Goal: Task Accomplishment & Management: Complete application form

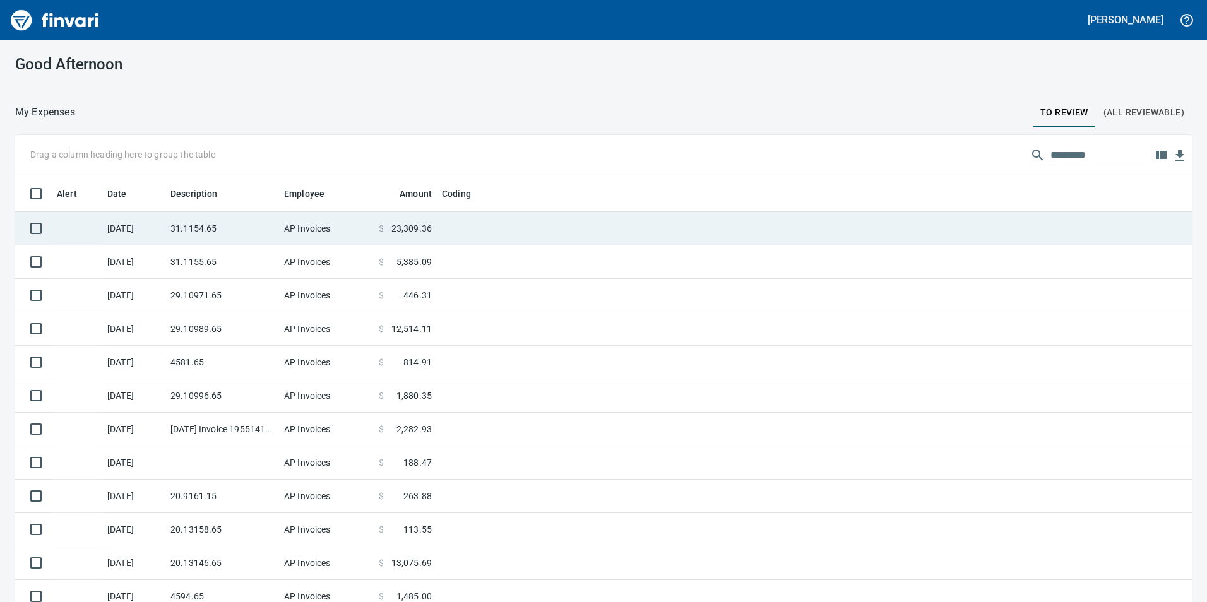
click at [222, 237] on td "31.1154.65" at bounding box center [222, 228] width 114 height 33
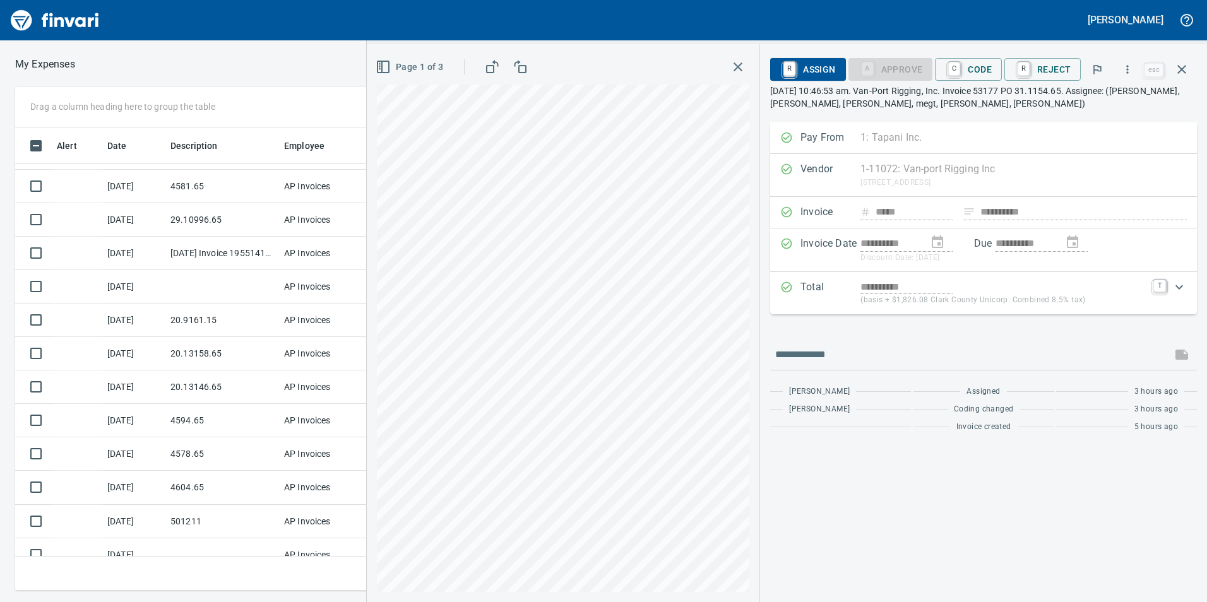
scroll to position [143, 0]
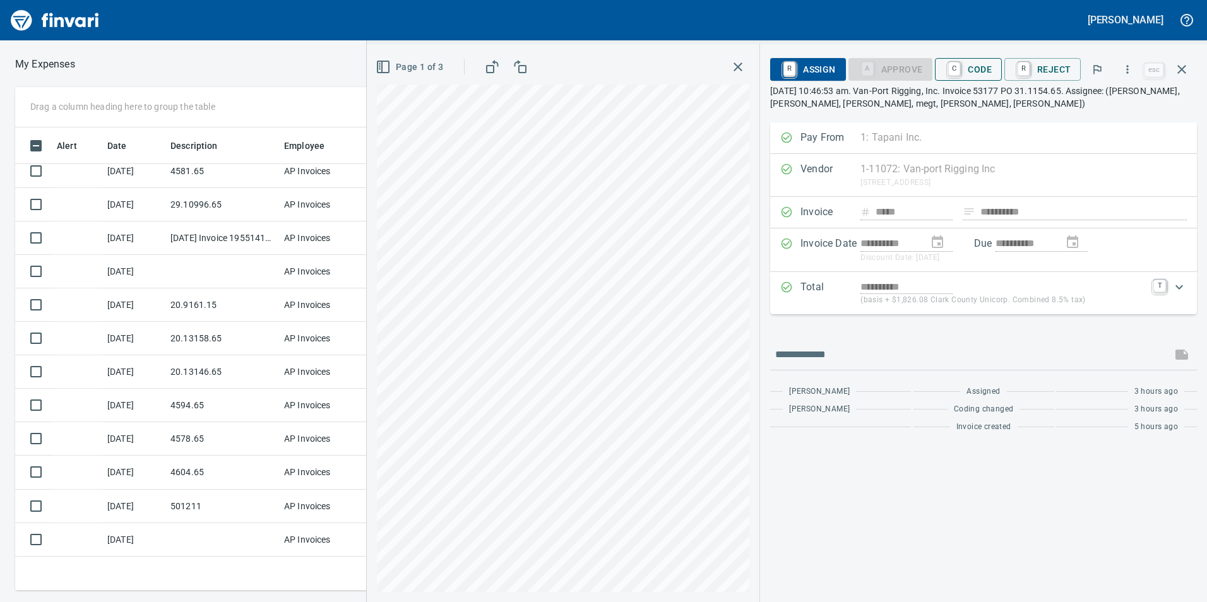
click at [987, 79] on span "C Code" at bounding box center [968, 69] width 47 height 21
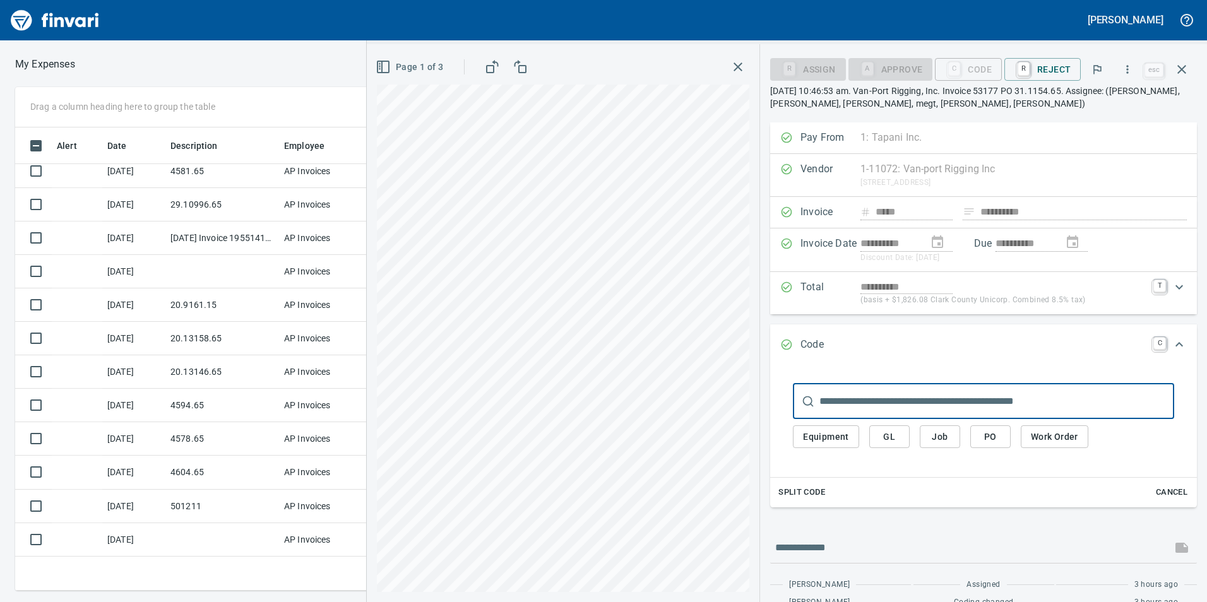
click at [886, 425] on div "Equipment GL Job PO Work Order" at bounding box center [983, 437] width 381 height 36
click at [893, 432] on span "GL" at bounding box center [889, 437] width 20 height 16
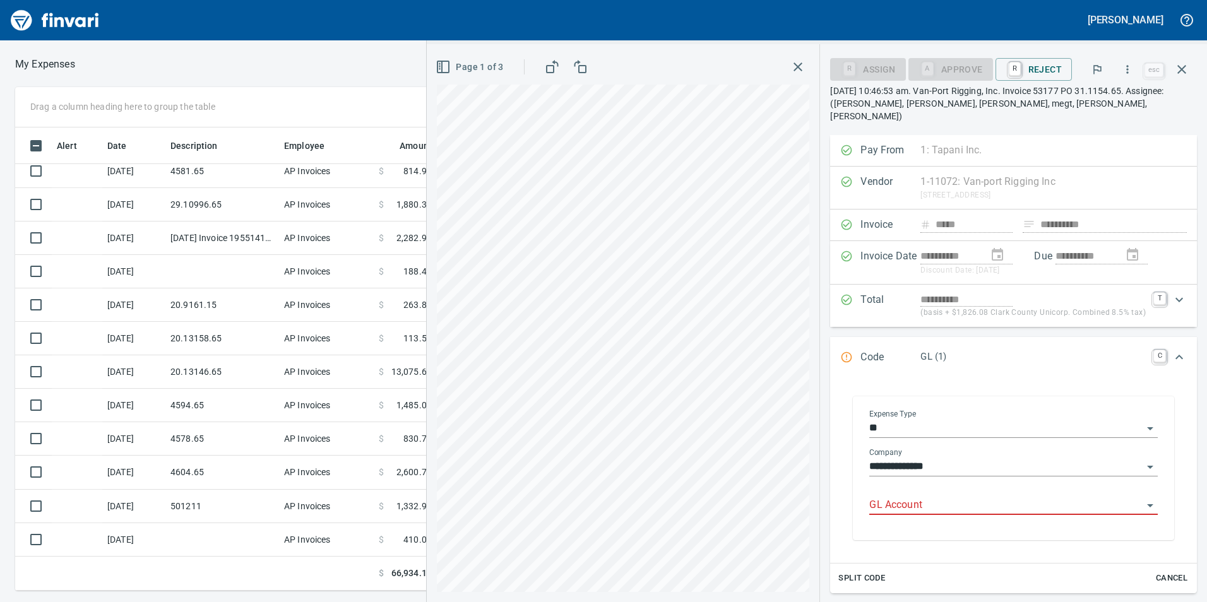
click at [913, 497] on input "GL Account" at bounding box center [1005, 506] width 273 height 18
click at [926, 524] on li "6031.65.10: Rigging" at bounding box center [1006, 525] width 284 height 30
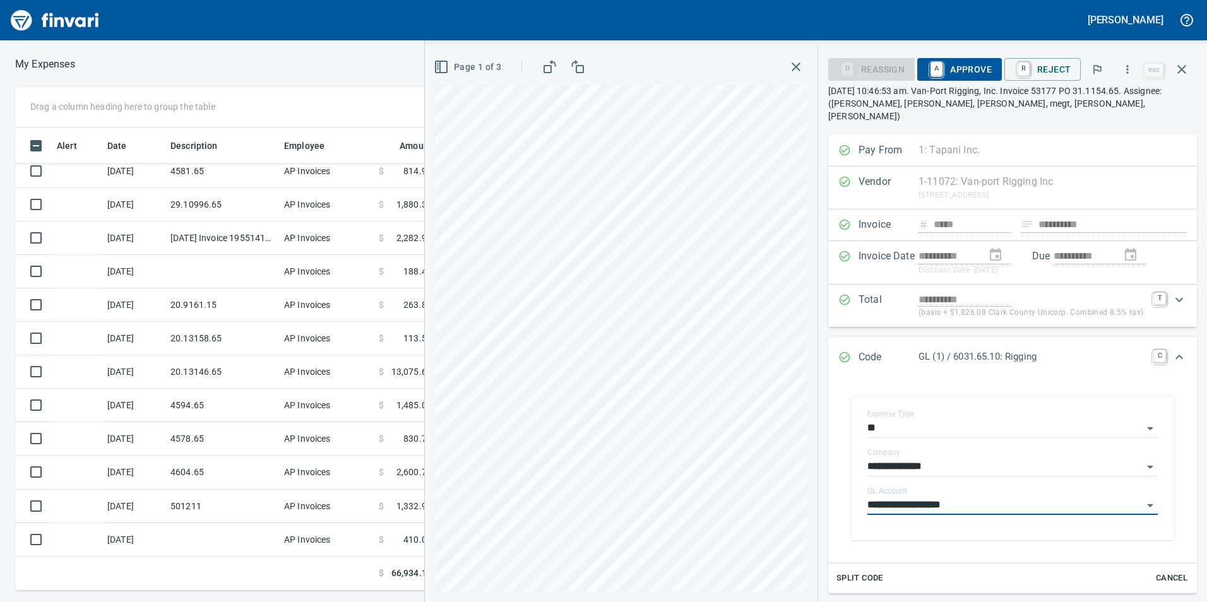
type input "**********"
click at [951, 67] on span "A Approve" at bounding box center [959, 69] width 64 height 21
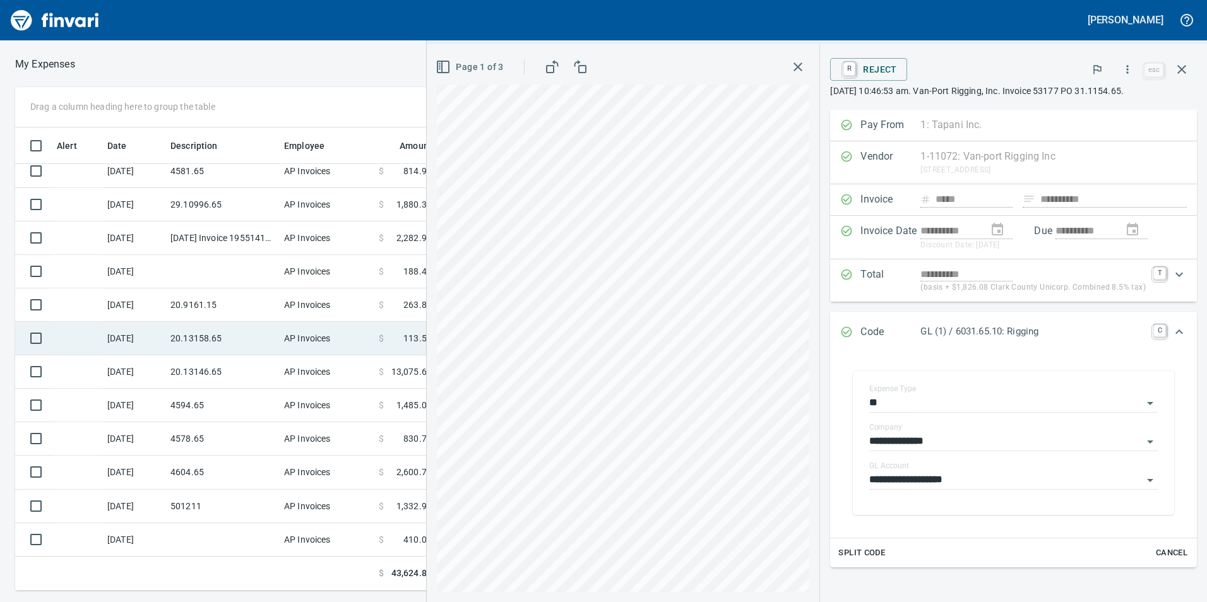
scroll to position [0, 0]
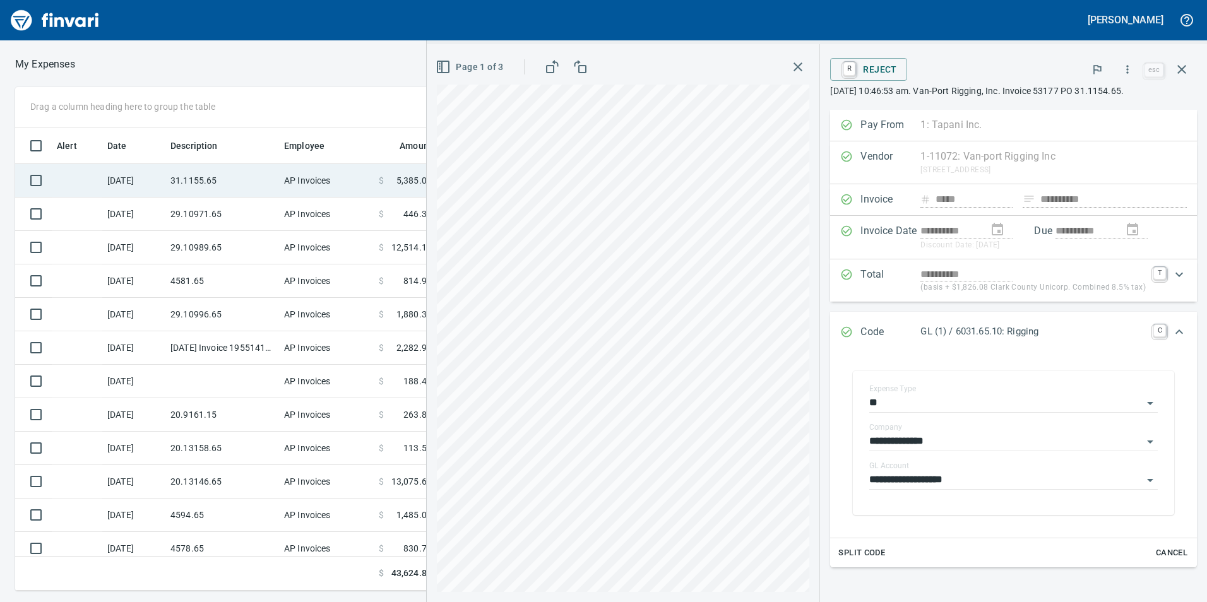
click at [217, 191] on td "31.1155.65" at bounding box center [222, 180] width 114 height 33
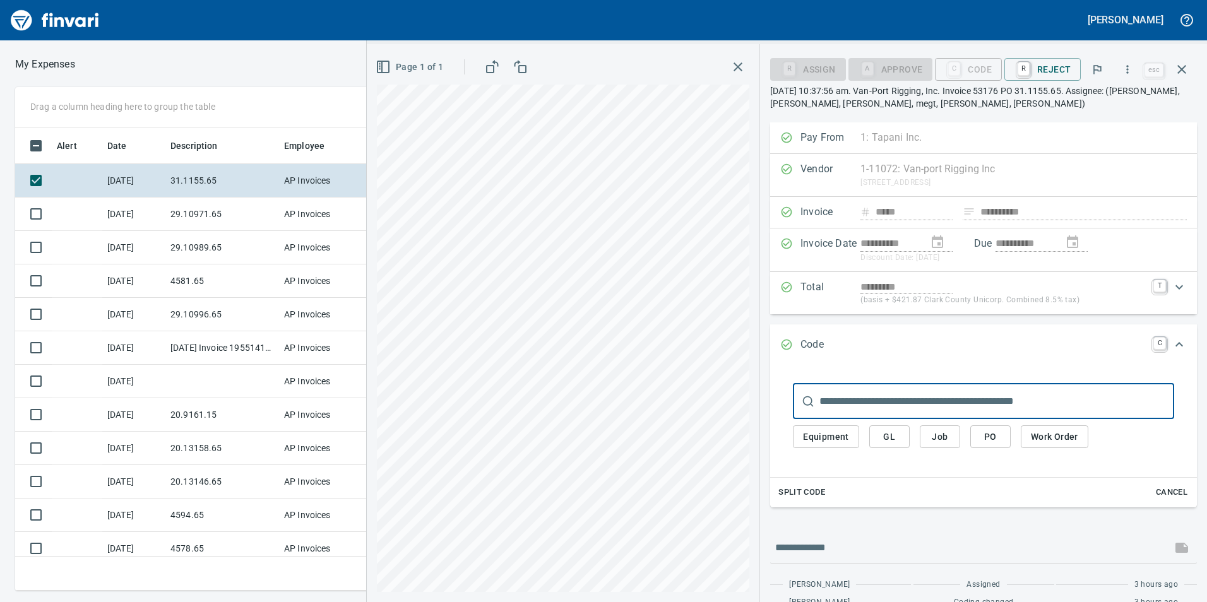
click at [903, 441] on button "GL" at bounding box center [889, 436] width 40 height 23
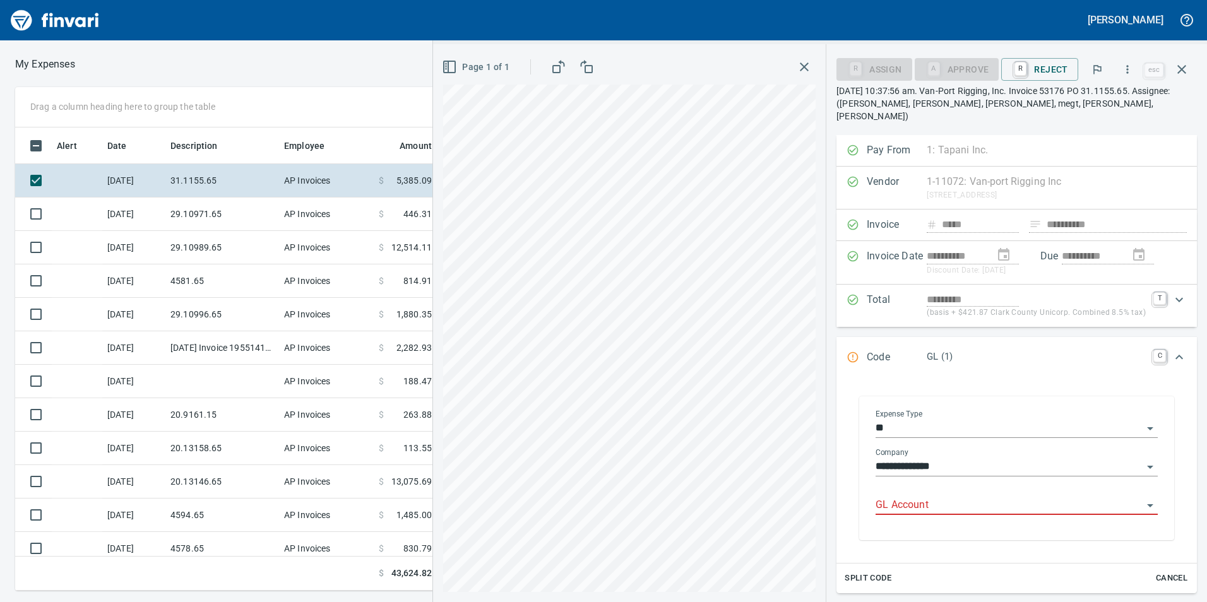
drag, startPoint x: 961, startPoint y: 504, endPoint x: 963, endPoint y: 496, distance: 8.4
click at [961, 504] on div "GL Account" at bounding box center [1017, 506] width 282 height 39
click at [963, 497] on input "GL Account" at bounding box center [1009, 506] width 267 height 18
click at [982, 497] on input "GL Account" at bounding box center [1009, 506] width 267 height 18
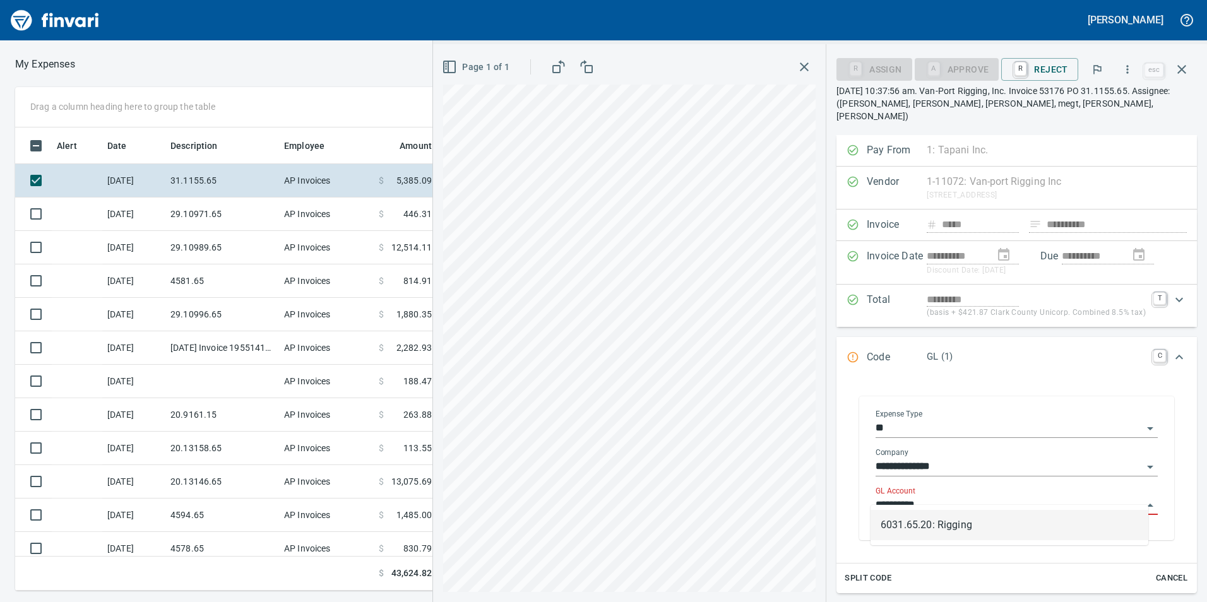
click at [953, 522] on li "6031.65.20: Rigging" at bounding box center [1010, 525] width 278 height 30
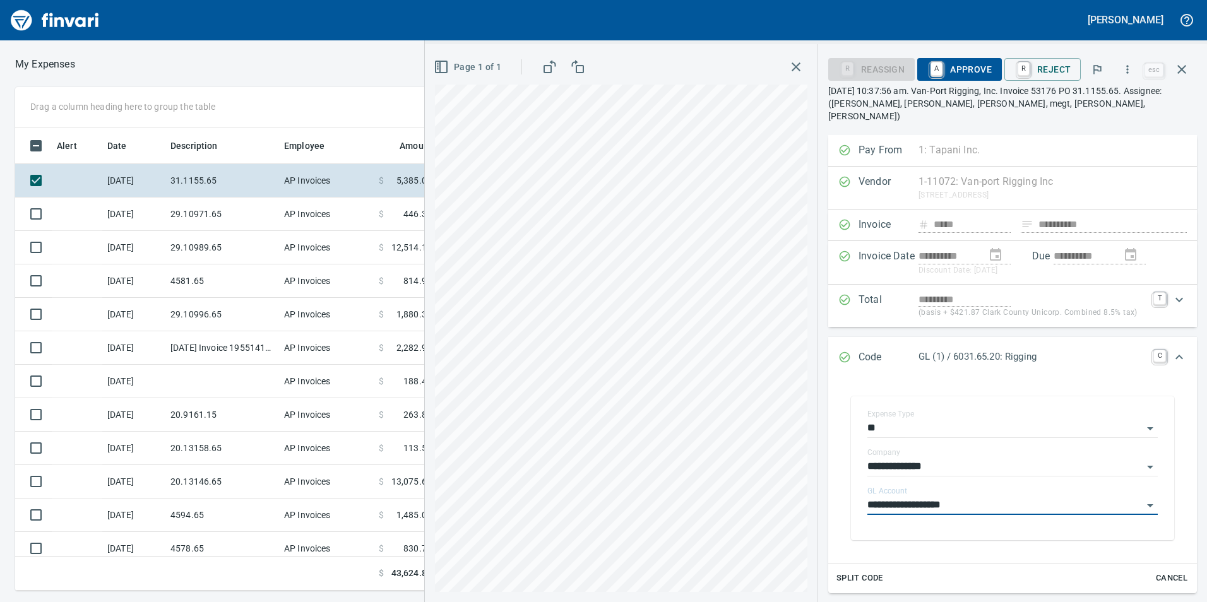
type input "**********"
click at [963, 67] on span "A Approve" at bounding box center [959, 69] width 64 height 21
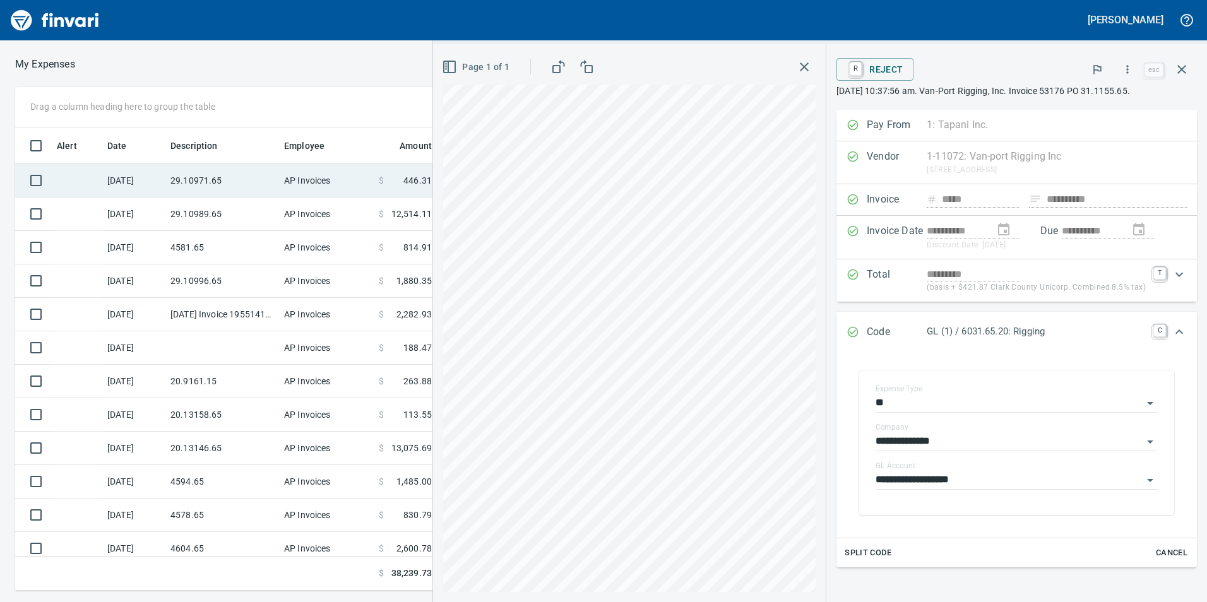
click at [281, 181] on td "AP Invoices" at bounding box center [326, 180] width 95 height 33
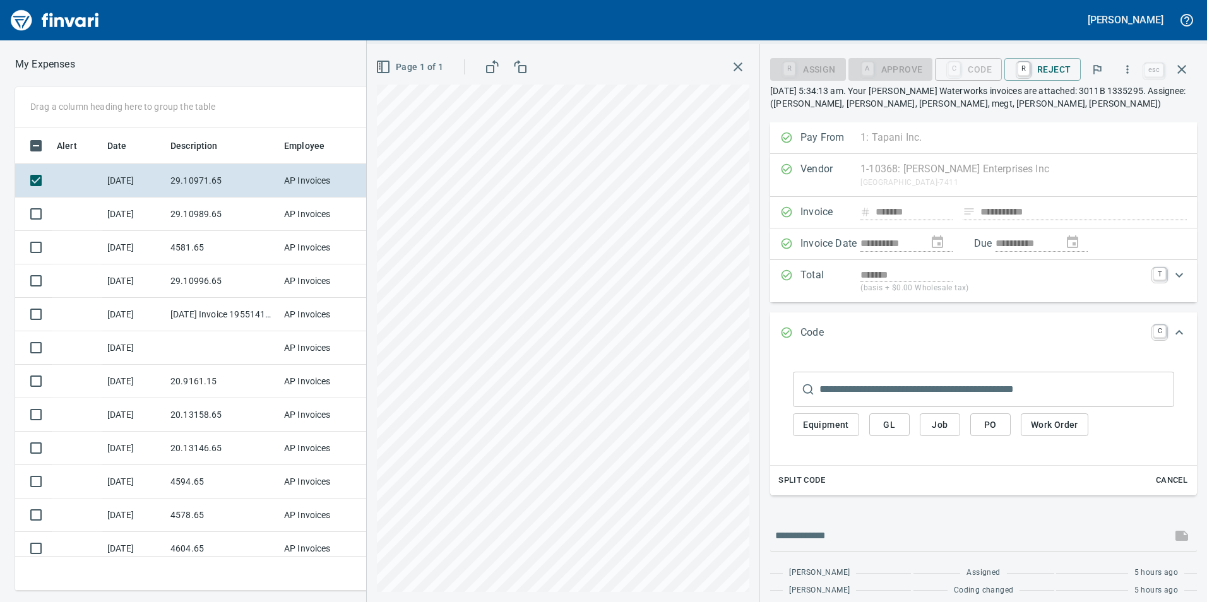
click at [891, 428] on span "GL" at bounding box center [889, 425] width 20 height 16
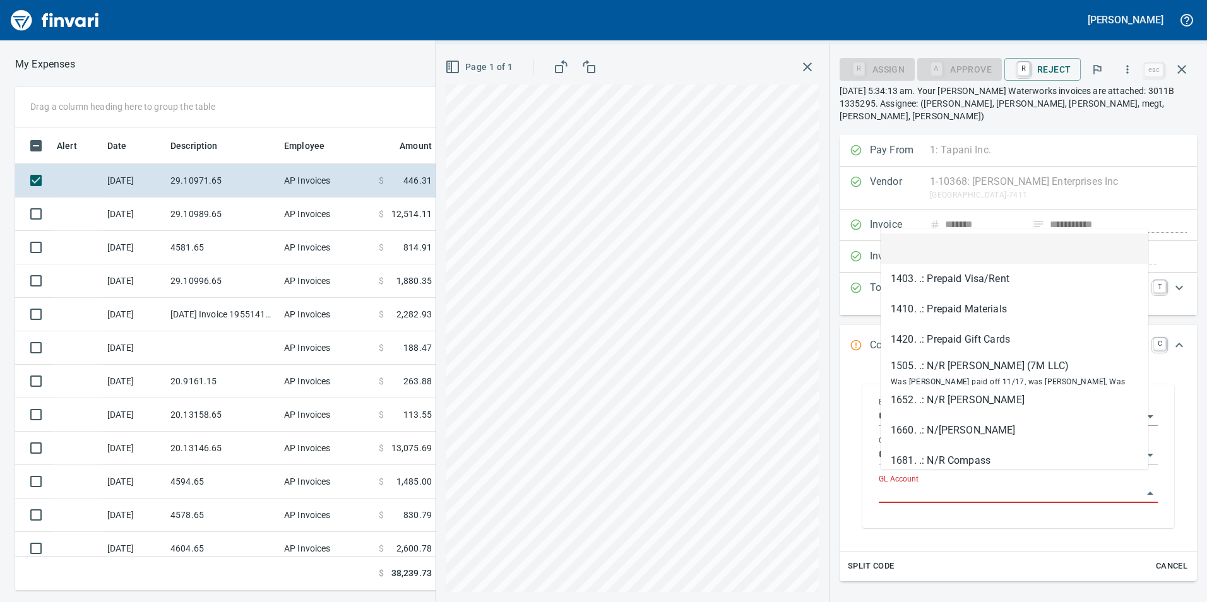
click at [895, 489] on input "GL Account" at bounding box center [1011, 494] width 264 height 18
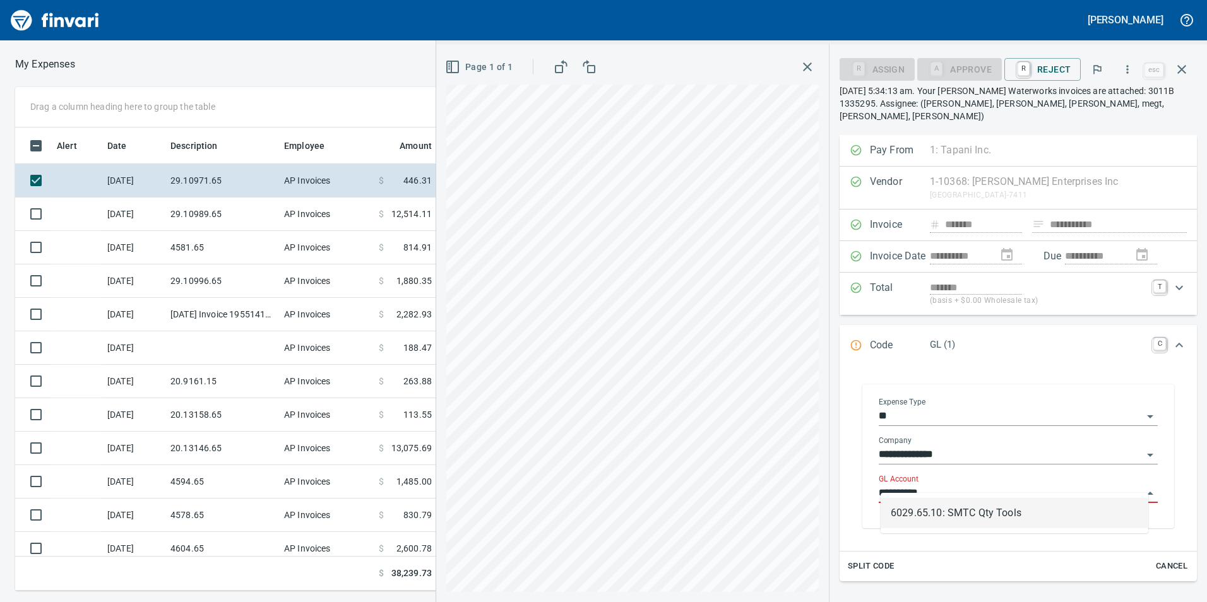
scroll to position [454, 842]
click at [906, 504] on li "6029.65.10: SMTC Qty Tools" at bounding box center [1015, 513] width 268 height 30
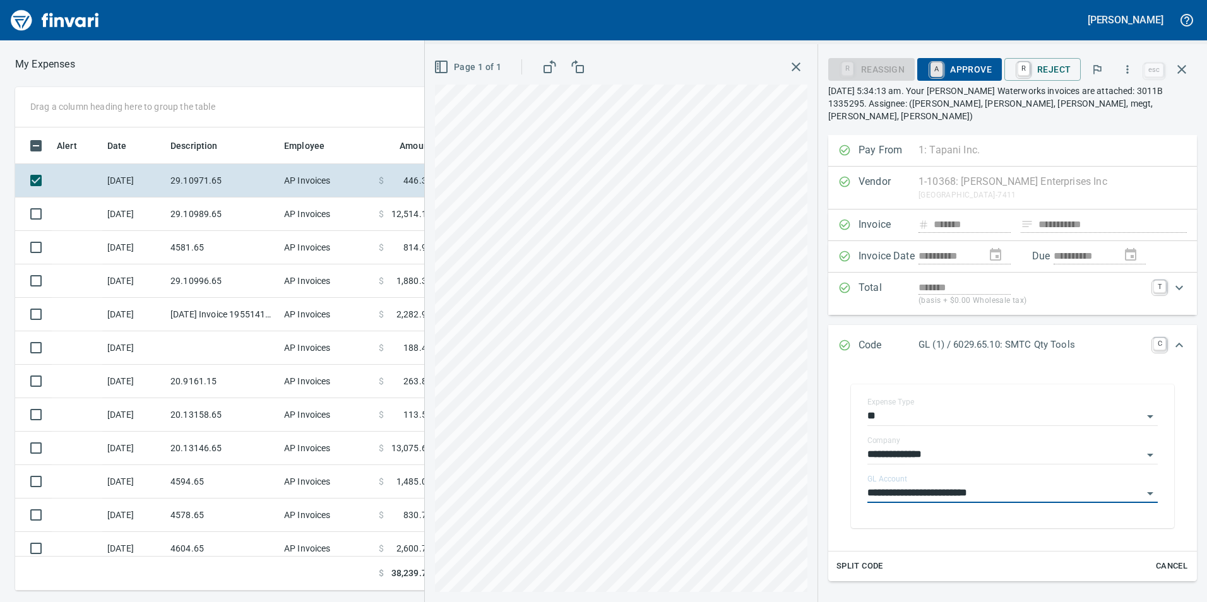
type input "**********"
click at [940, 66] on link "A" at bounding box center [936, 69] width 12 height 14
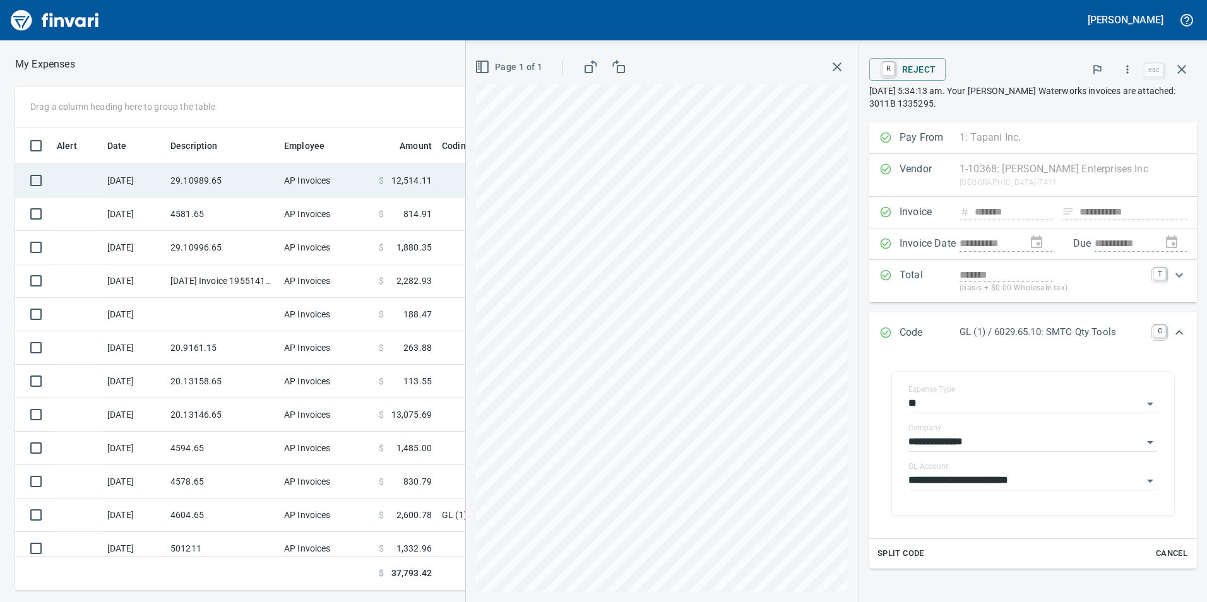
click at [240, 187] on td "29.10989.65" at bounding box center [222, 180] width 114 height 33
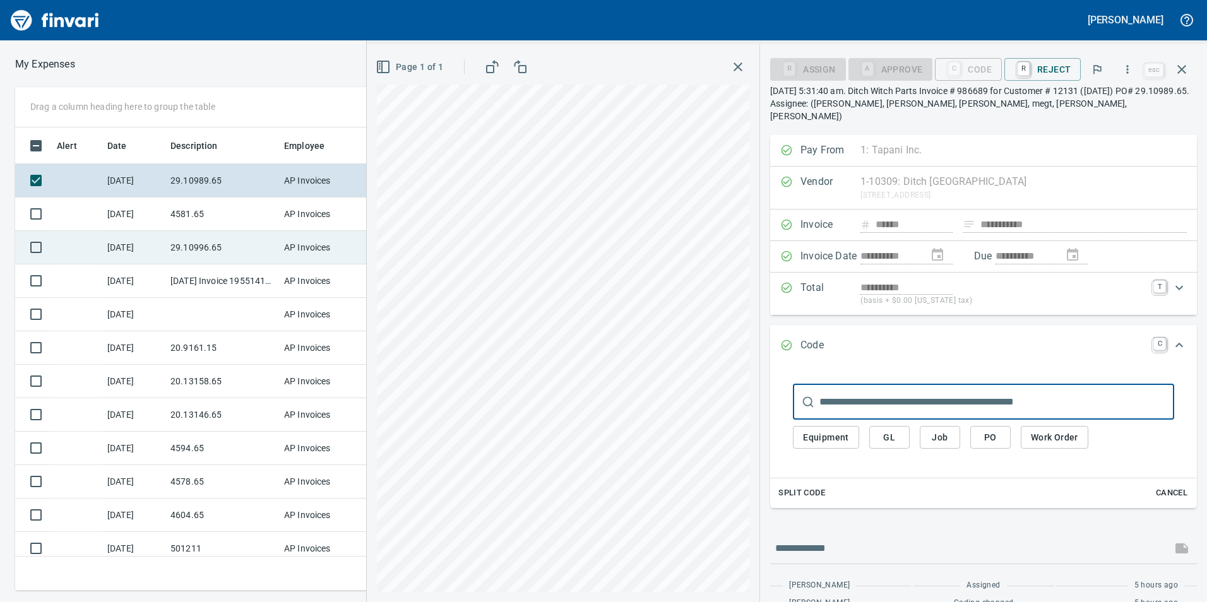
click at [265, 240] on td "29.10996.65" at bounding box center [222, 247] width 114 height 33
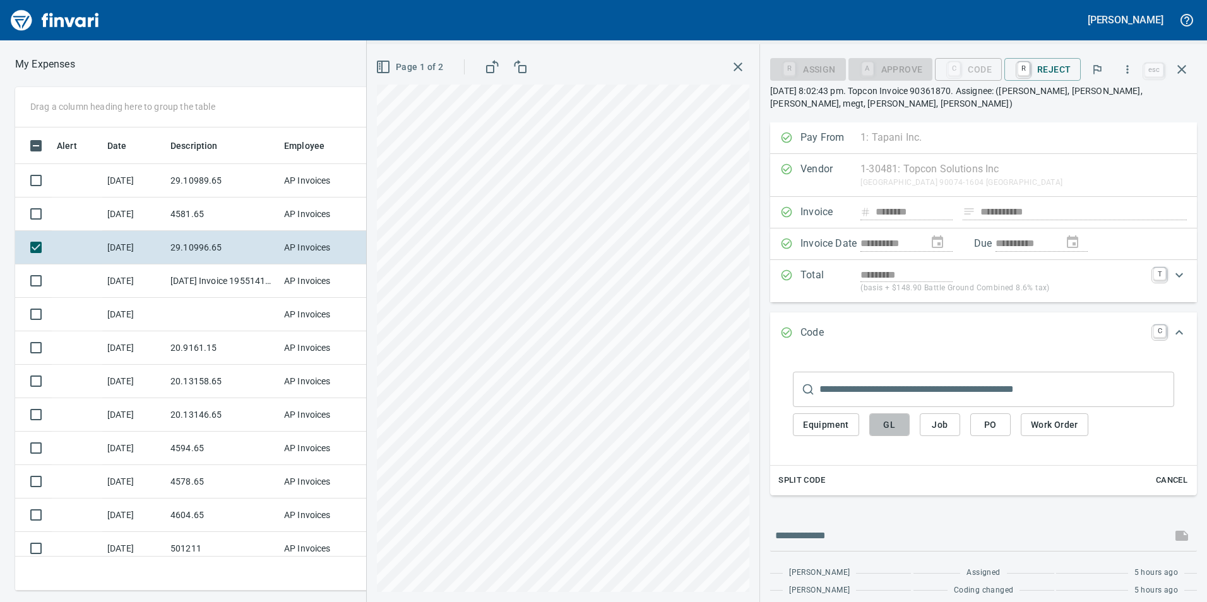
click at [896, 425] on span "GL" at bounding box center [889, 425] width 20 height 16
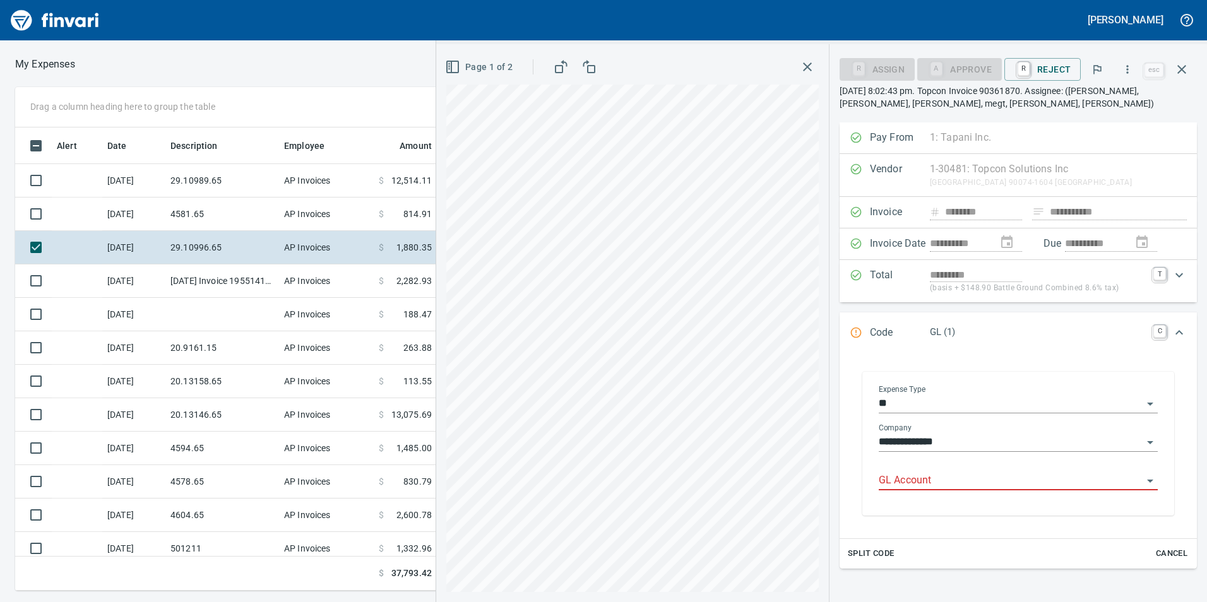
click at [896, 471] on div "GL Account" at bounding box center [1018, 476] width 279 height 28
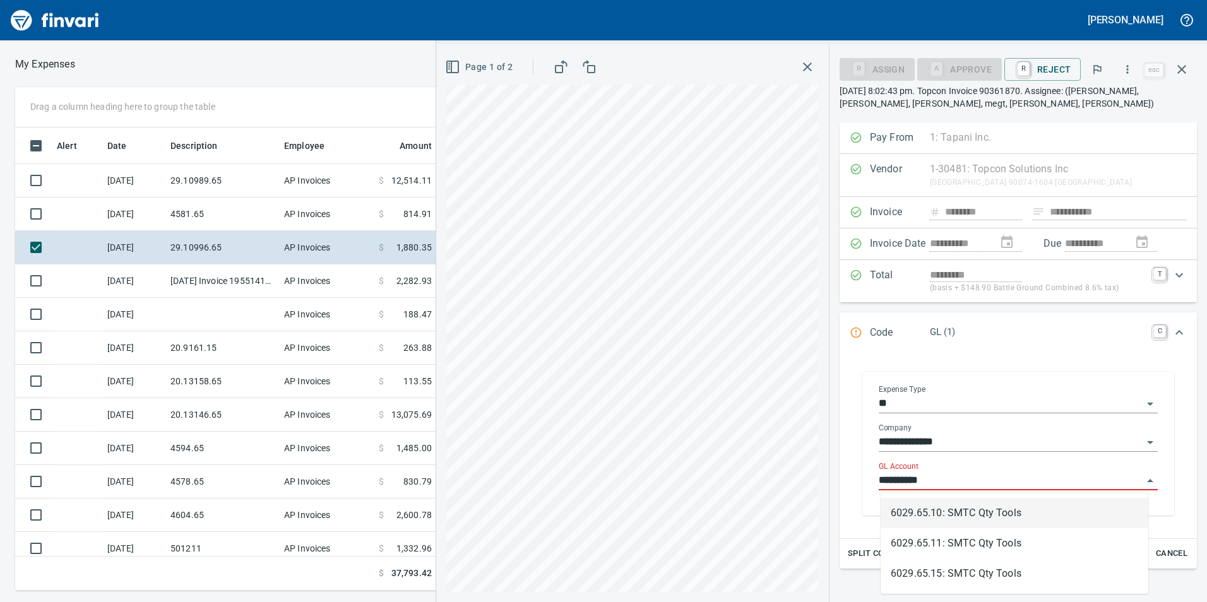
scroll to position [454, 842]
click at [948, 501] on li "6029.65.10: SMTC Qty Tools" at bounding box center [1015, 513] width 268 height 30
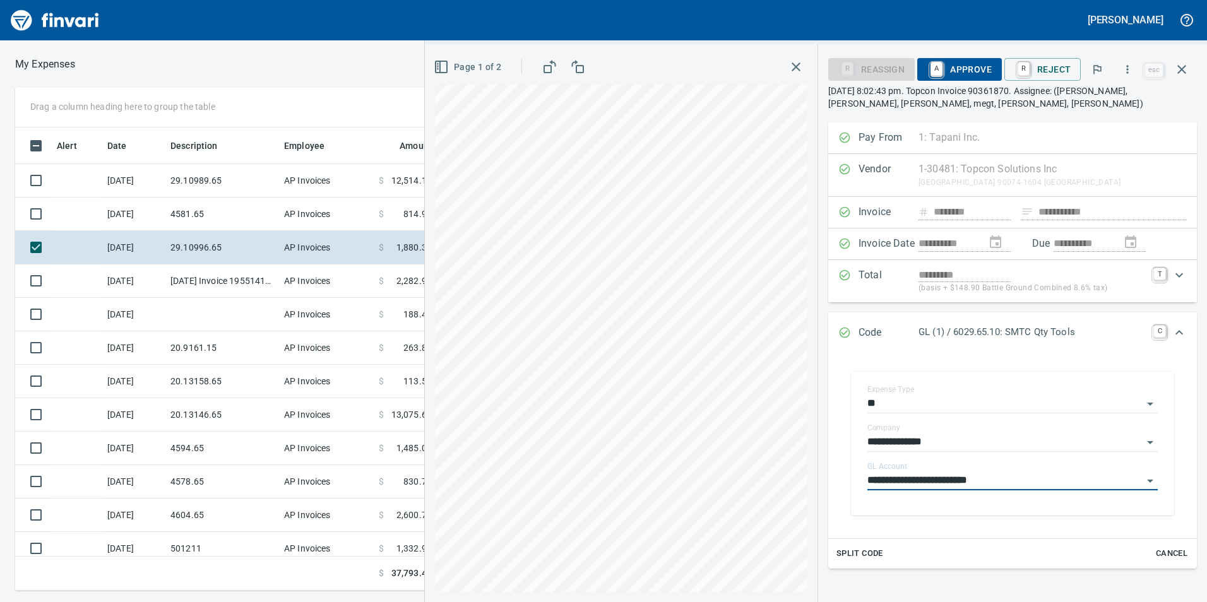
type input "**********"
click at [954, 64] on span "A Approve" at bounding box center [959, 69] width 64 height 21
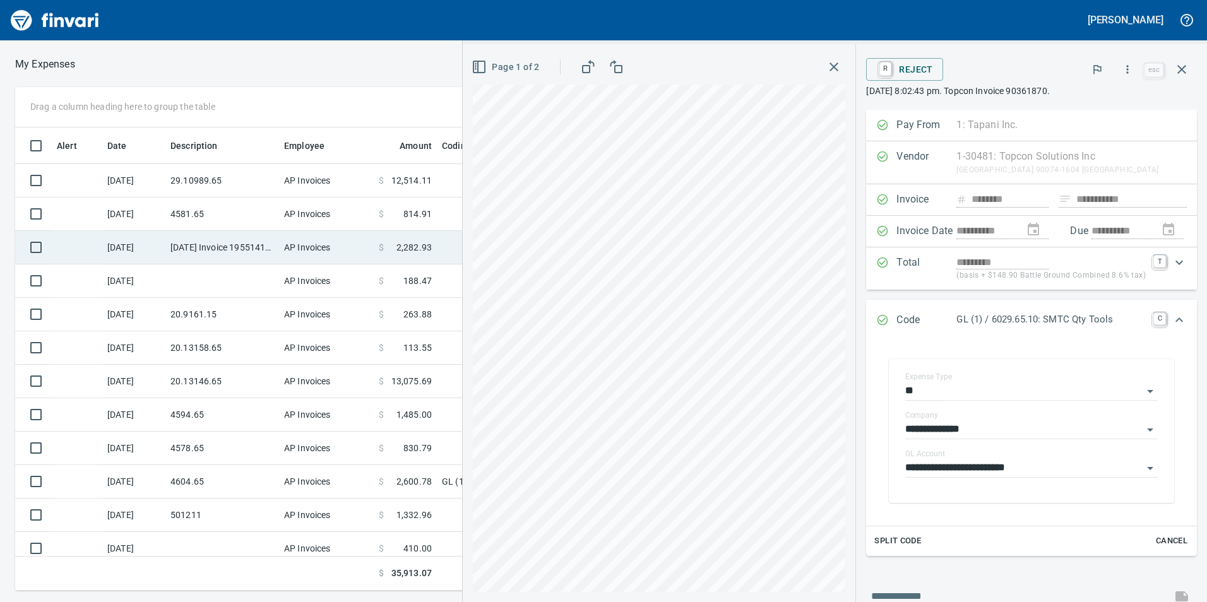
click at [269, 256] on td "[DATE] Invoice 195514110 from Uline Inc (1-24846)" at bounding box center [222, 247] width 114 height 33
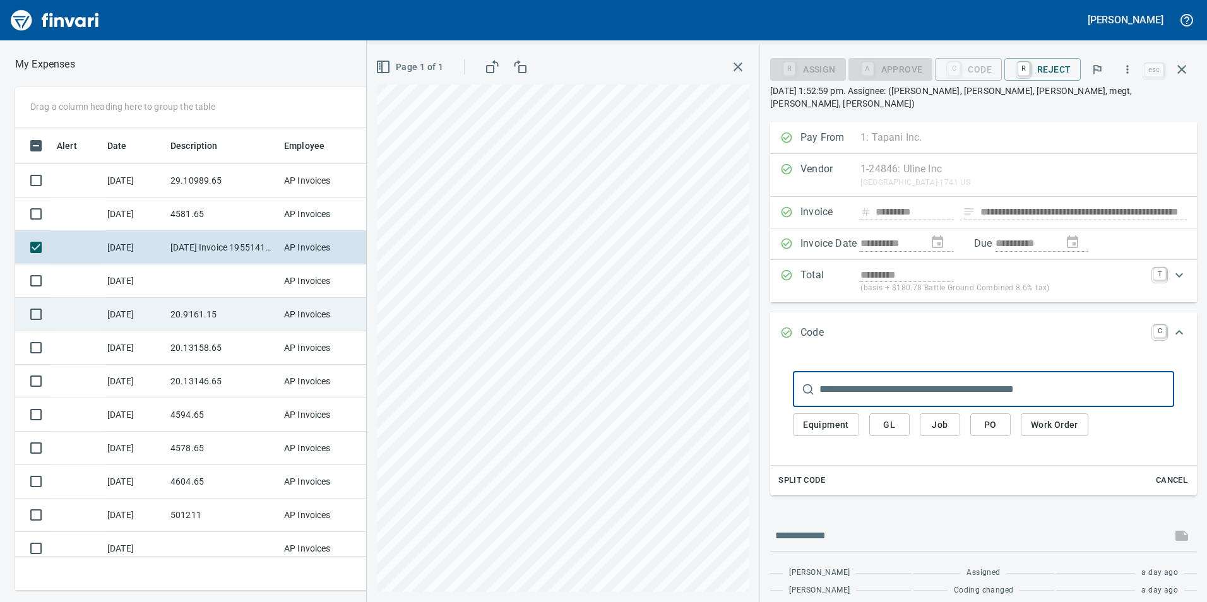
click at [208, 318] on td "20.9161.15" at bounding box center [222, 314] width 114 height 33
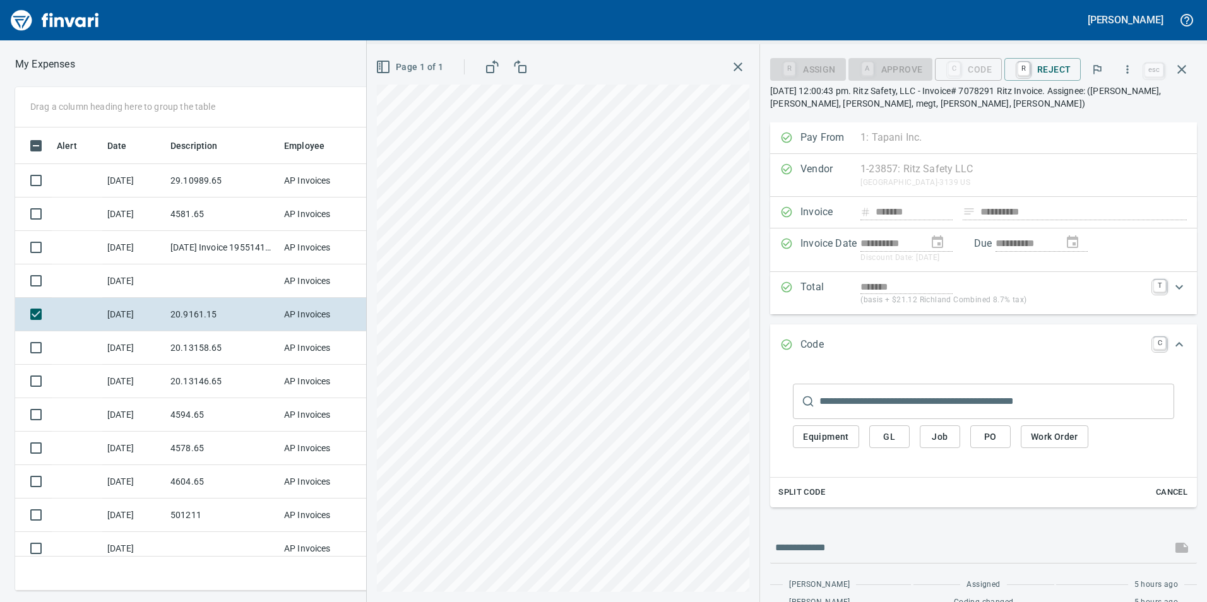
click at [892, 428] on button "GL" at bounding box center [889, 436] width 40 height 23
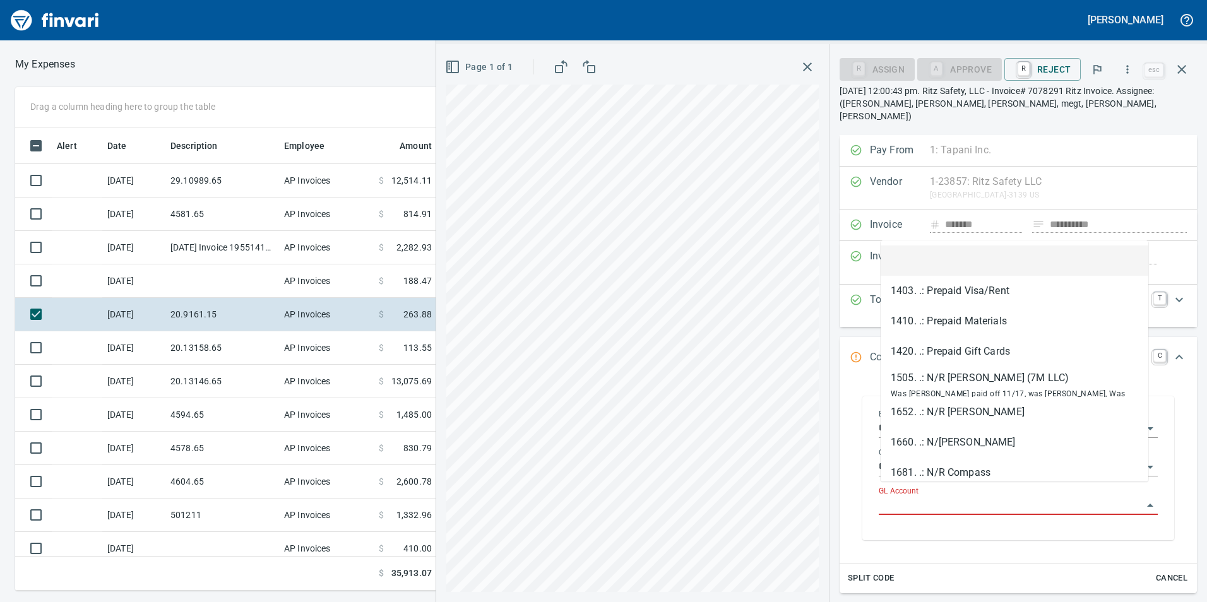
click at [886, 499] on input "GL Account" at bounding box center [1011, 506] width 264 height 18
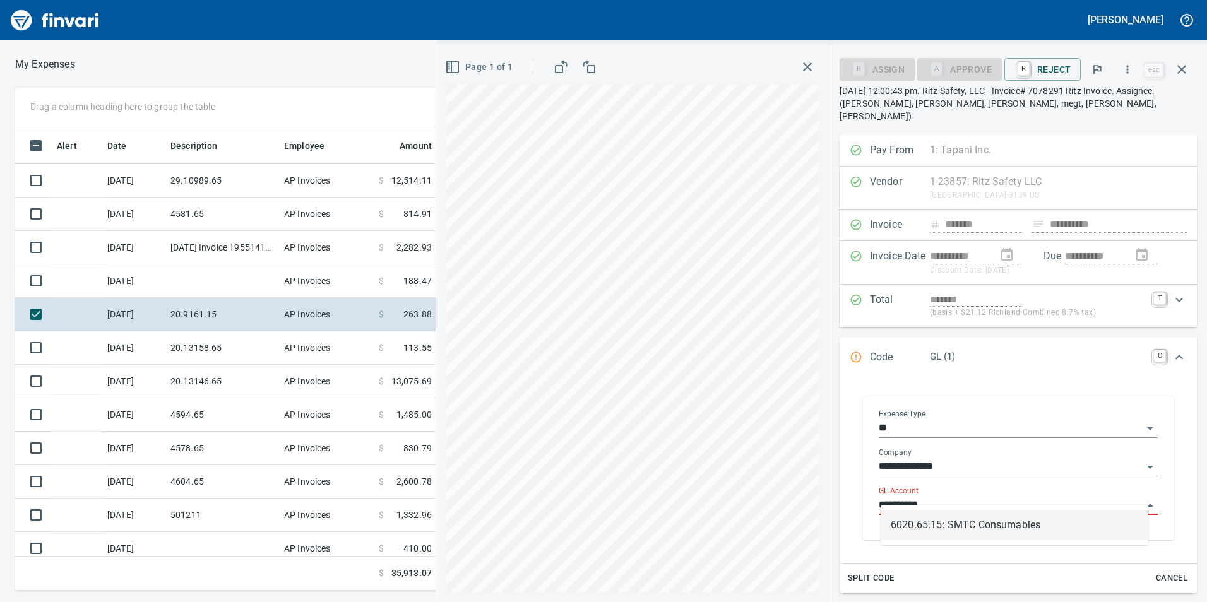
scroll to position [454, 842]
click at [952, 508] on div "6020.65.15: SMTC Consumables" at bounding box center [1015, 525] width 268 height 40
click at [1004, 531] on li "6020.65.15: SMTC Consumables" at bounding box center [1015, 525] width 268 height 30
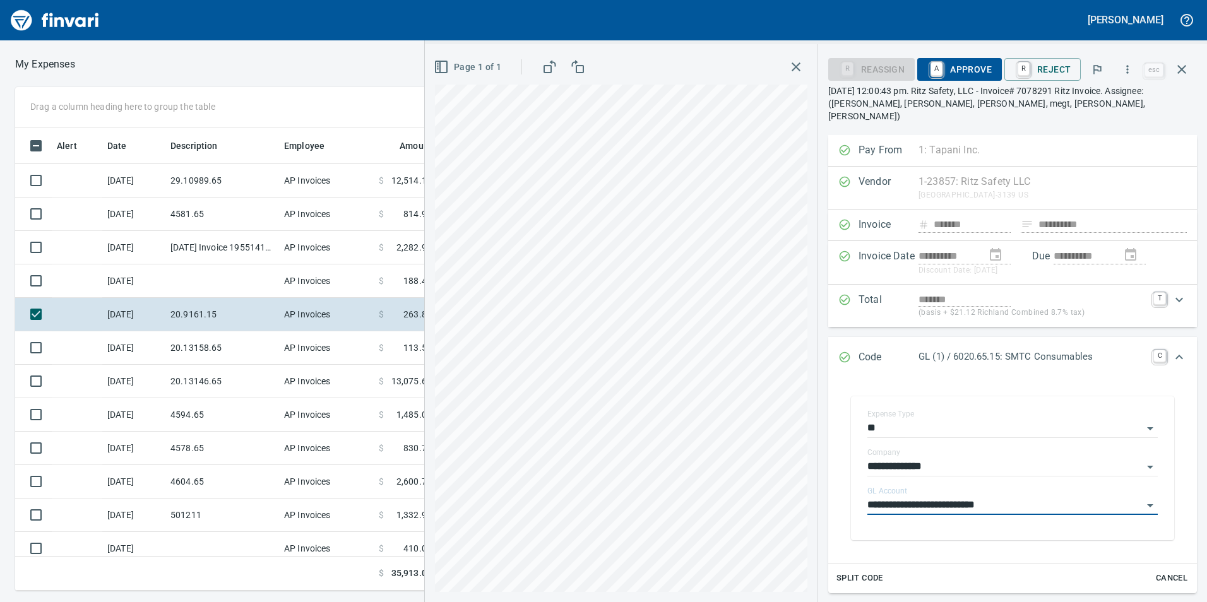
type input "**********"
click at [964, 61] on span "A Approve" at bounding box center [959, 69] width 64 height 21
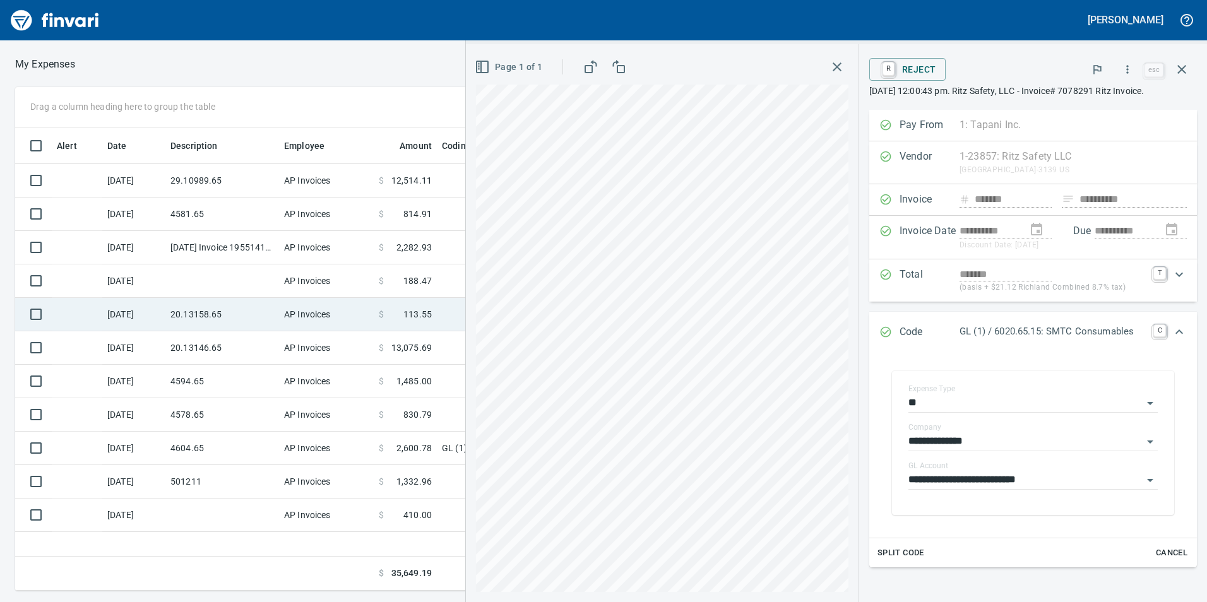
click at [241, 319] on td "20.13158.65" at bounding box center [222, 314] width 114 height 33
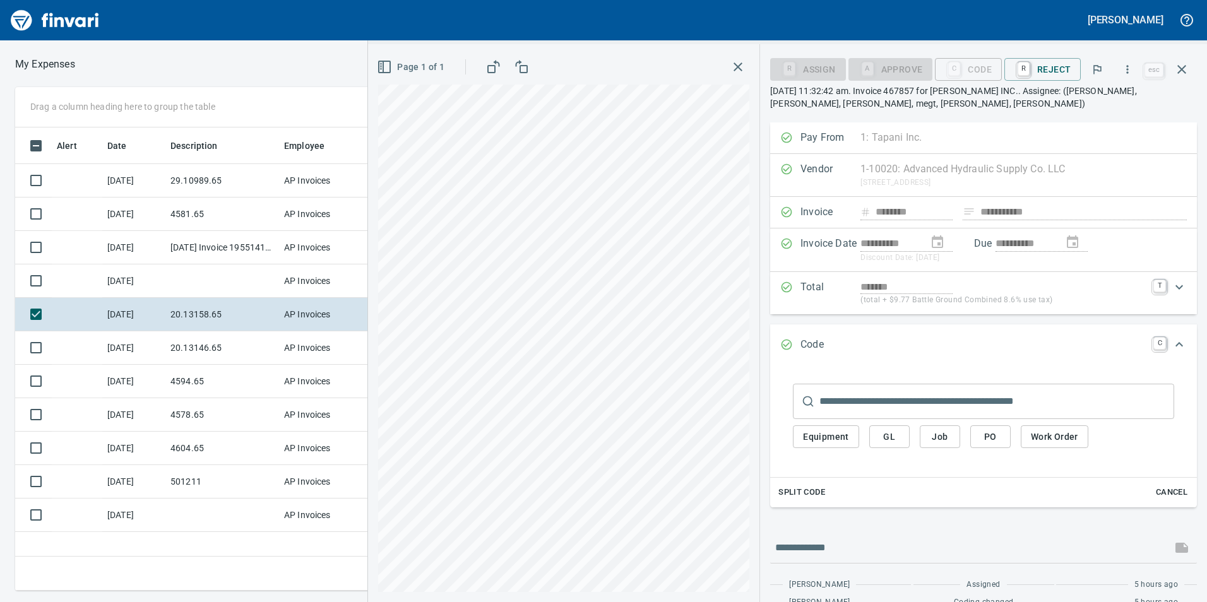
click at [880, 431] on span "GL" at bounding box center [889, 437] width 20 height 16
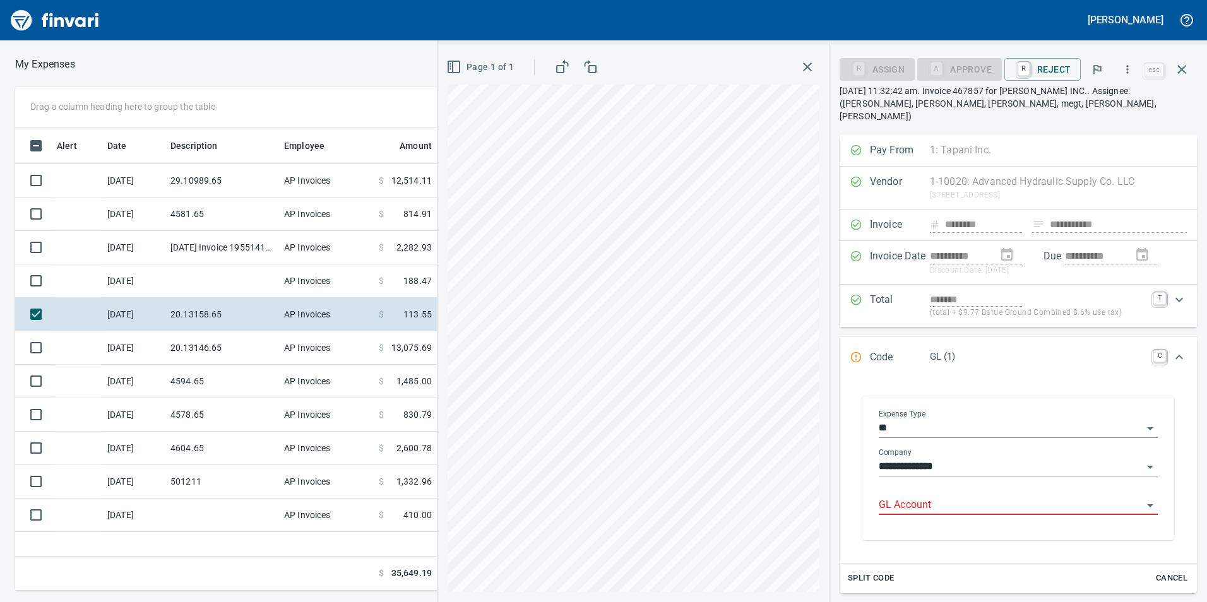
click at [899, 497] on input "GL Account" at bounding box center [1011, 506] width 264 height 18
click at [952, 526] on li "6020.65.10: SMTC Consumables" at bounding box center [1015, 525] width 268 height 30
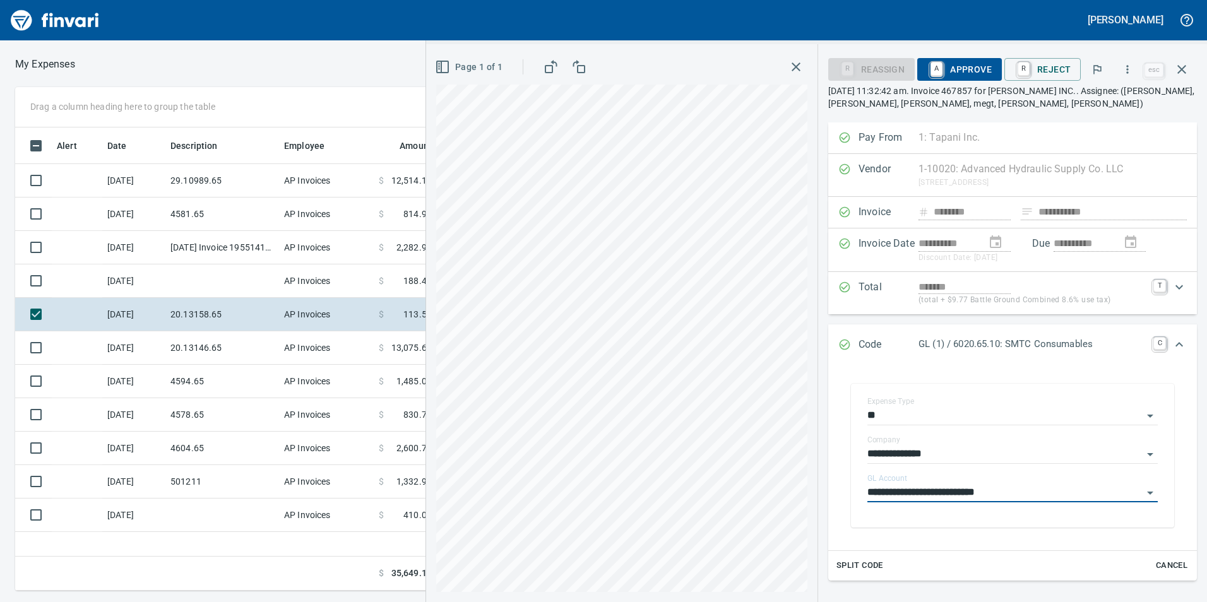
type input "**********"
click at [969, 66] on span "A Approve" at bounding box center [959, 69] width 64 height 21
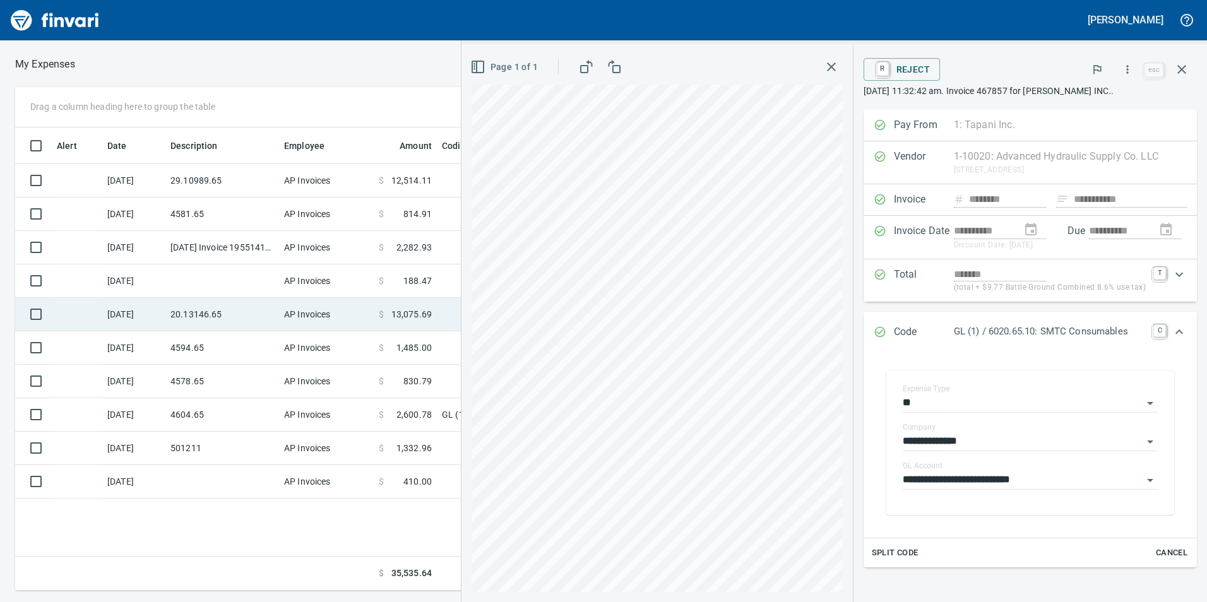
click at [230, 320] on td "20.13146.65" at bounding box center [222, 314] width 114 height 33
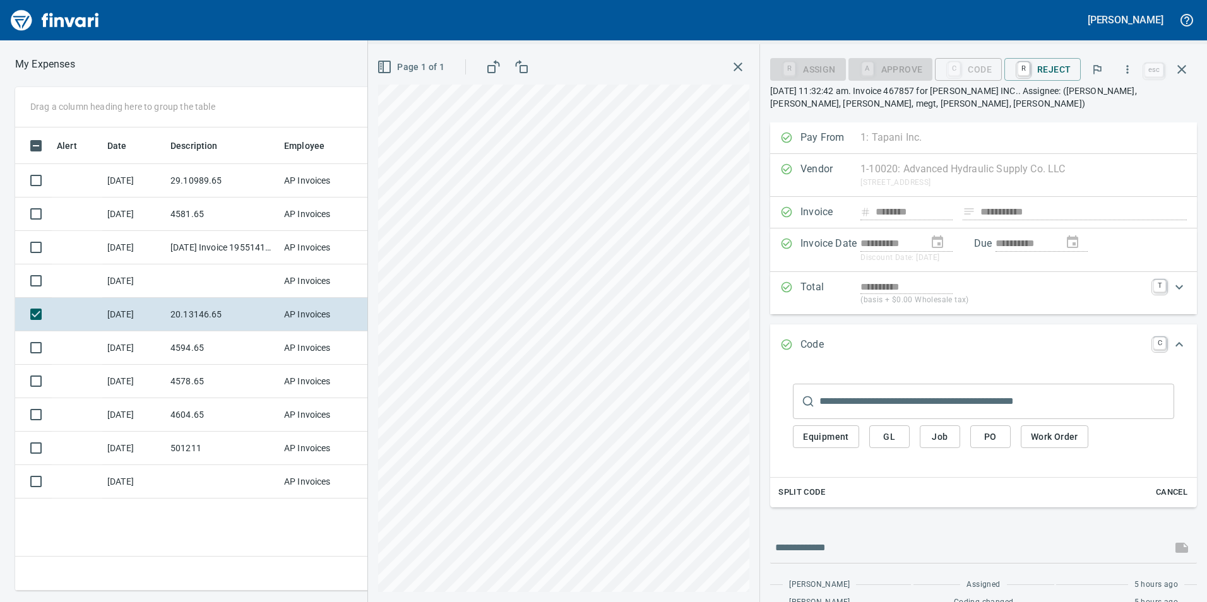
click at [871, 438] on button "GL" at bounding box center [889, 436] width 40 height 23
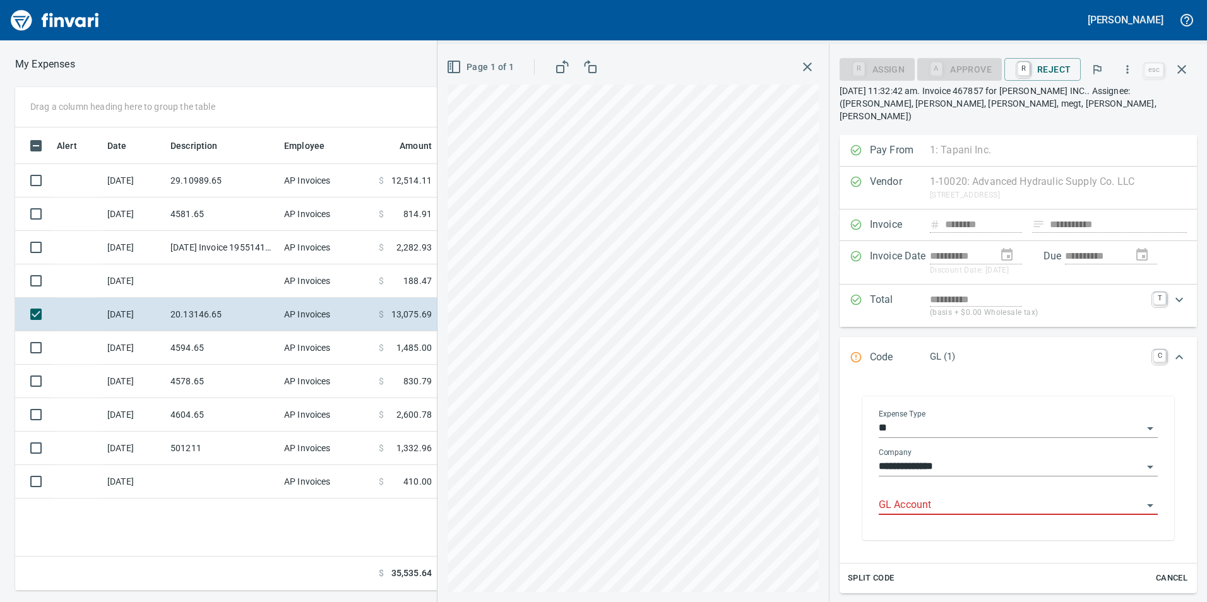
click at [910, 497] on input "GL Account" at bounding box center [1011, 506] width 264 height 18
click at [958, 540] on li "6020.65.10: SMTC Consumables" at bounding box center [1015, 525] width 268 height 30
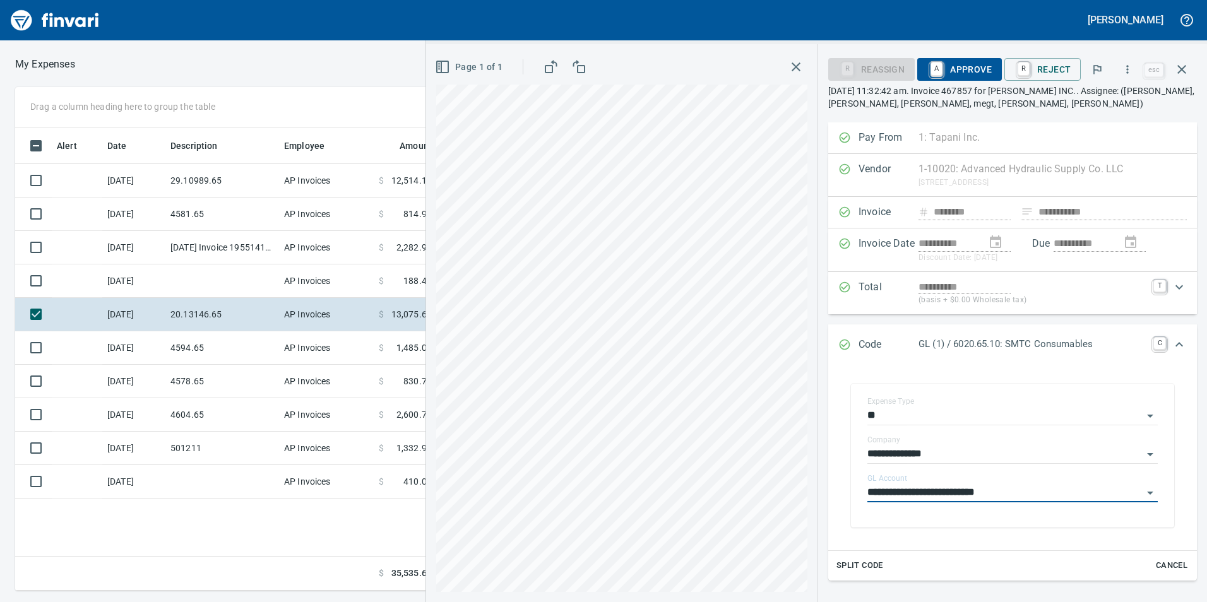
type input "**********"
click at [971, 66] on span "A Approve" at bounding box center [959, 69] width 64 height 21
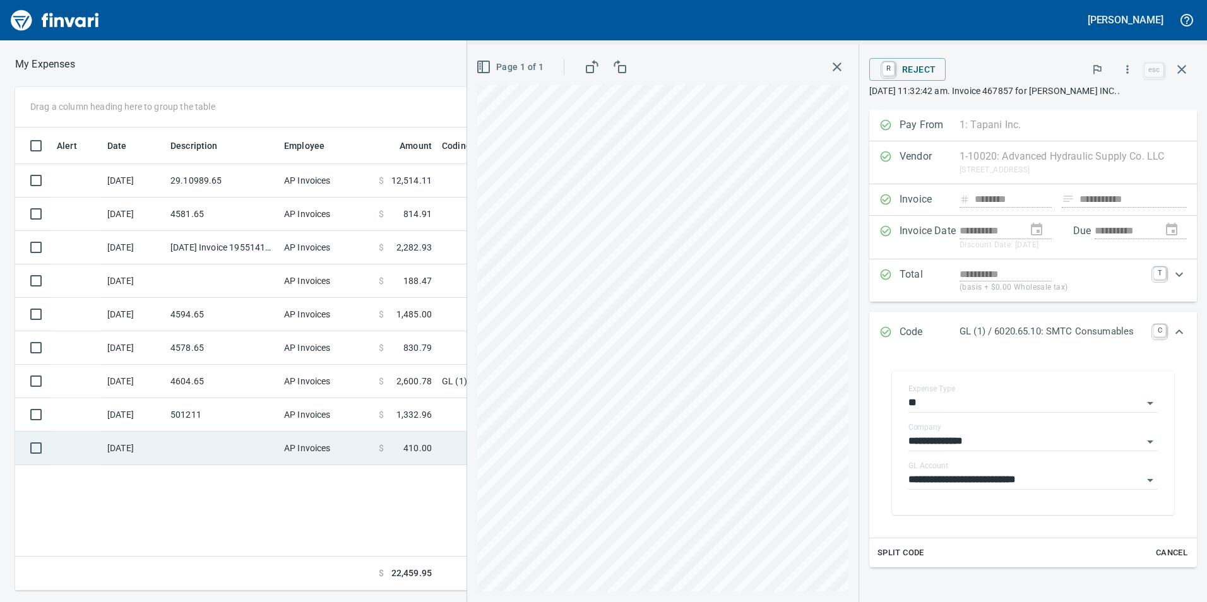
click at [295, 447] on td "AP Invoices" at bounding box center [326, 448] width 95 height 33
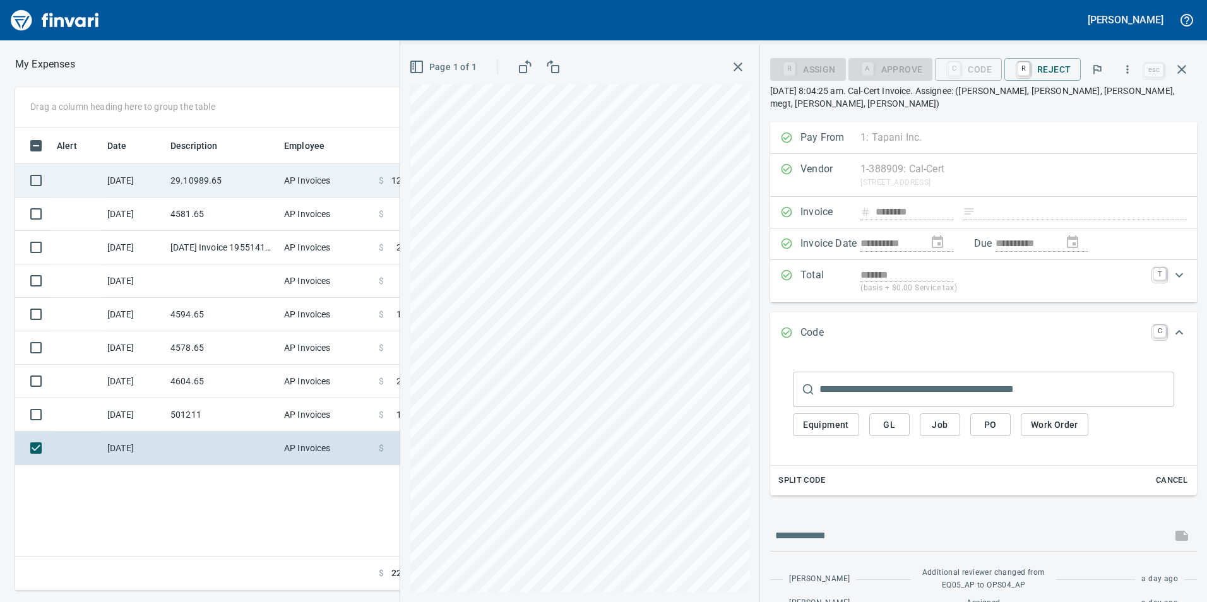
click at [252, 193] on td "29.10989.65" at bounding box center [222, 180] width 114 height 33
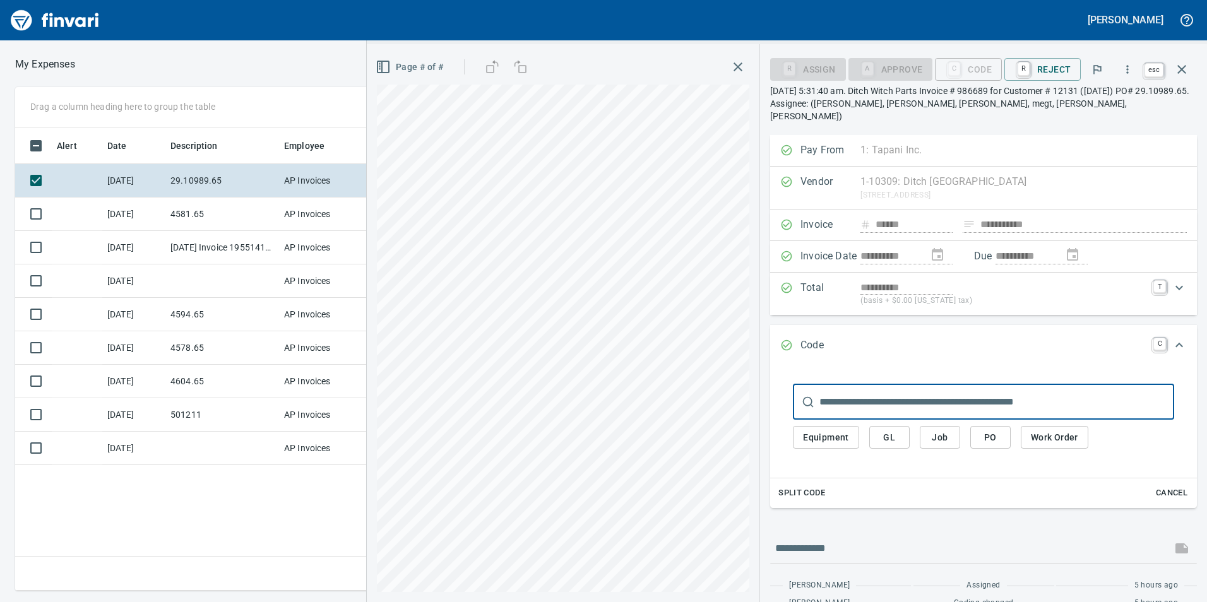
click at [1180, 64] on icon "button" at bounding box center [1181, 69] width 15 height 15
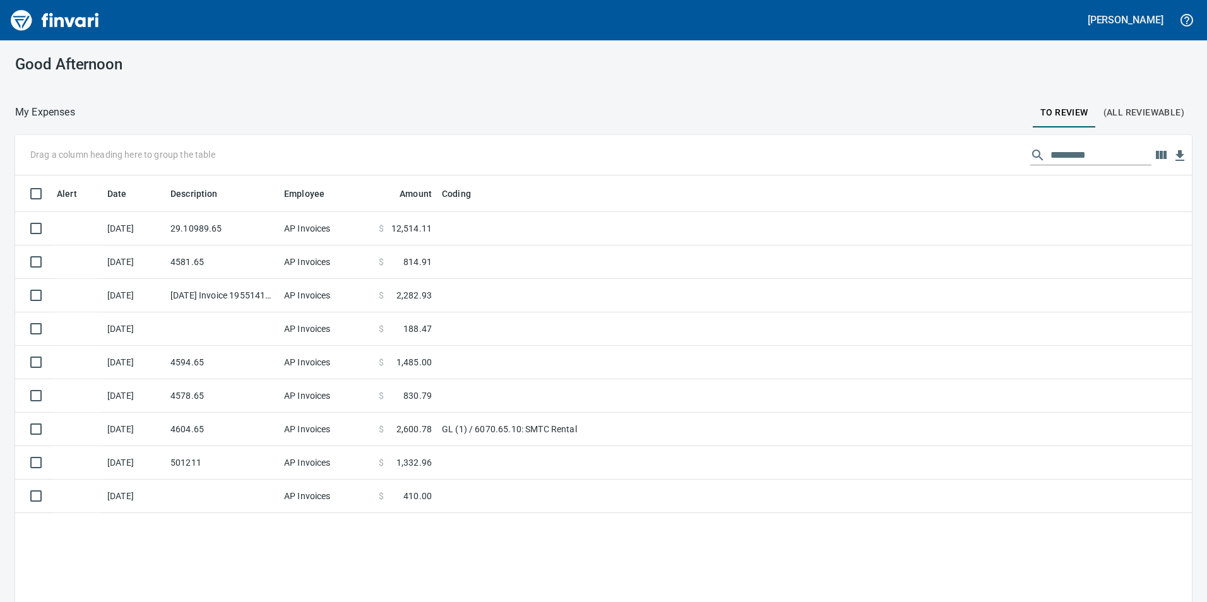
scroll to position [454, 1158]
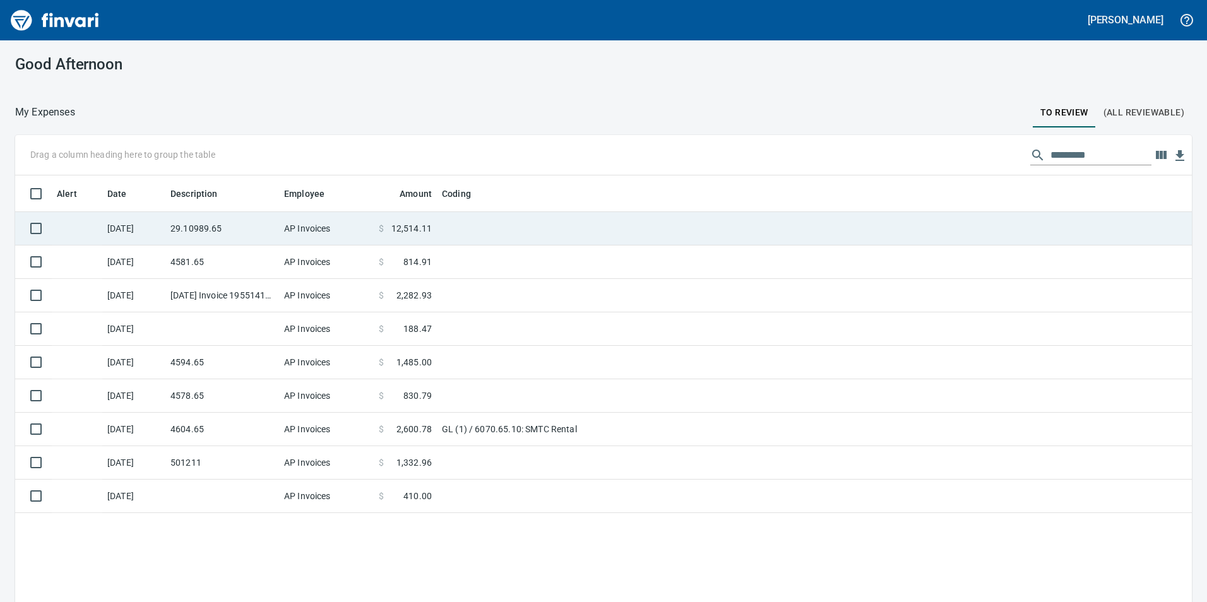
click at [240, 219] on td "29.10989.65" at bounding box center [222, 228] width 114 height 33
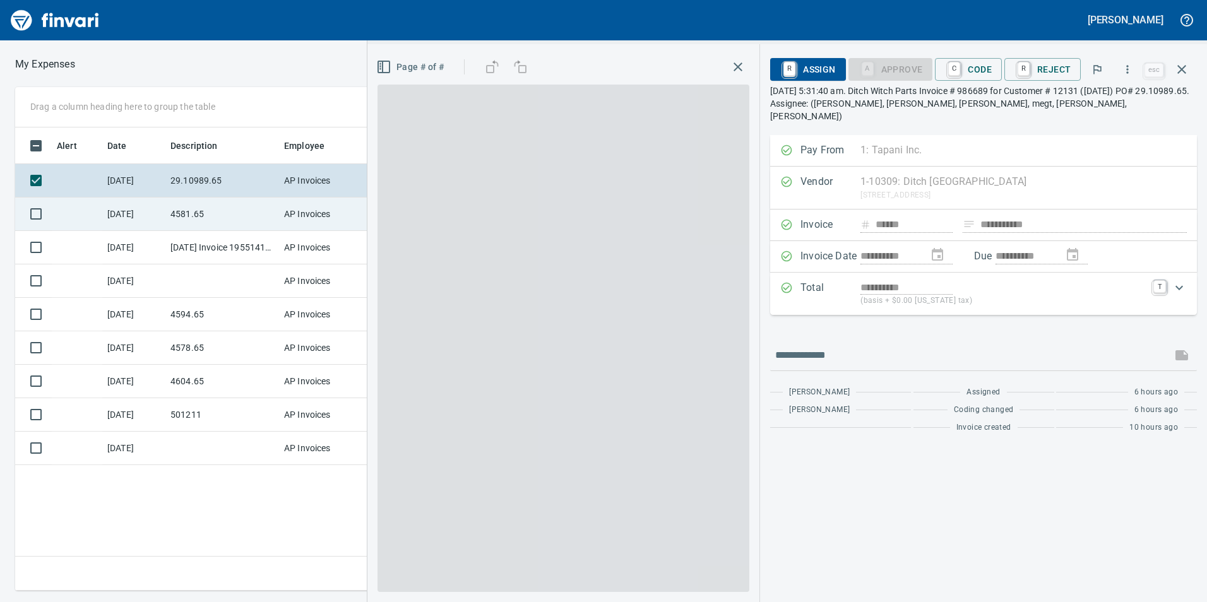
scroll to position [454, 852]
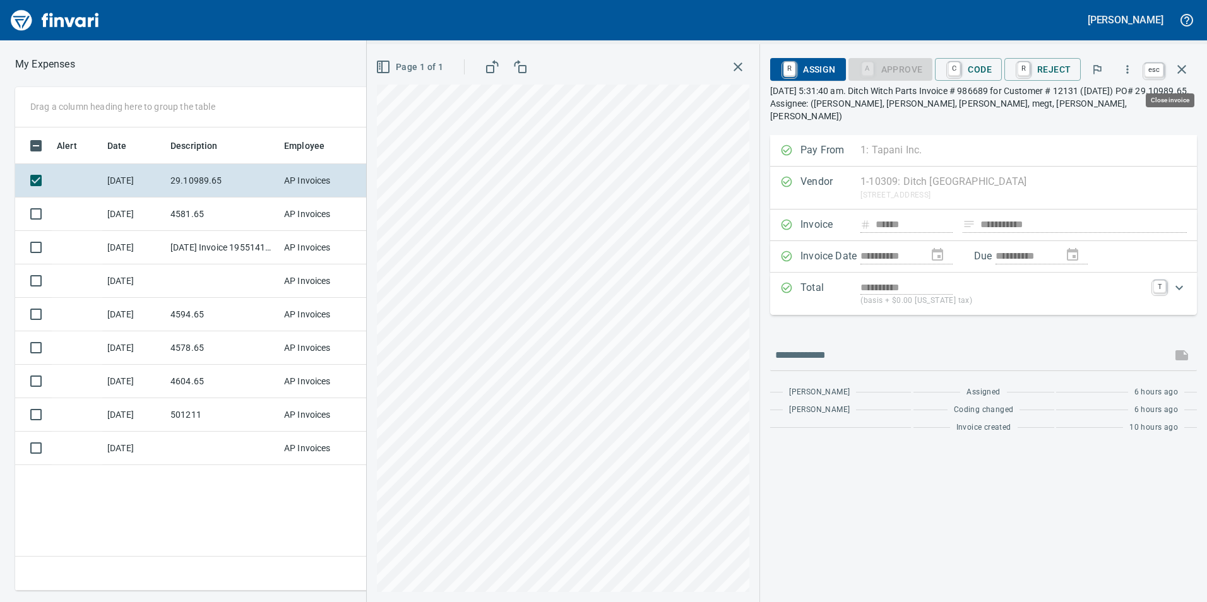
click at [1177, 71] on icon "button" at bounding box center [1181, 69] width 15 height 15
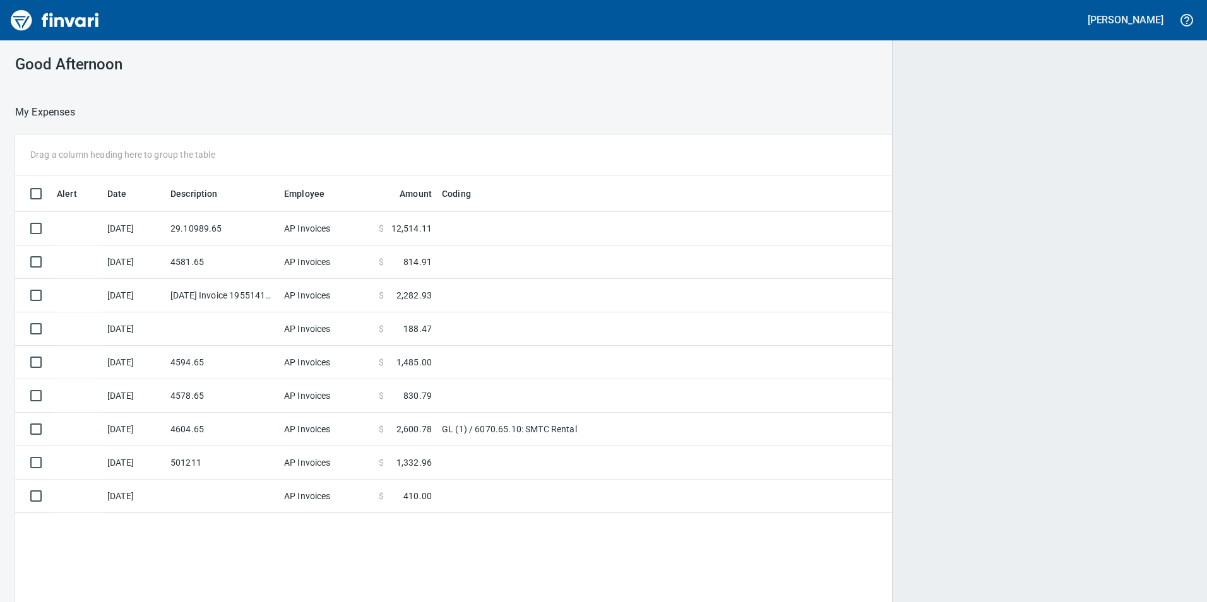
scroll to position [454, 1158]
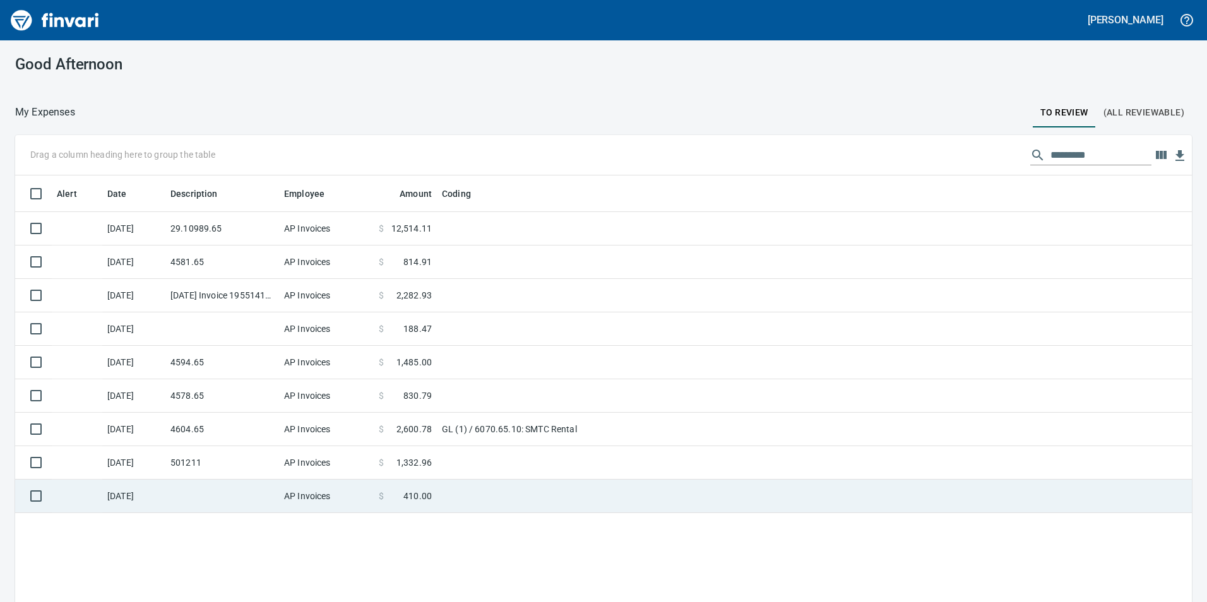
click at [254, 505] on td at bounding box center [222, 496] width 114 height 33
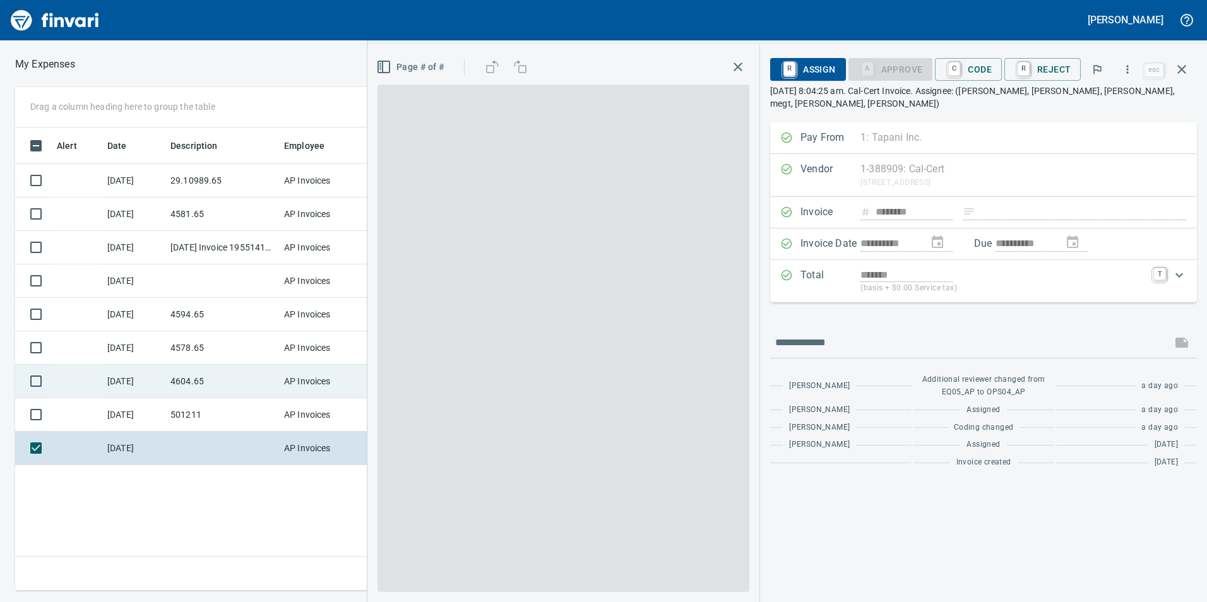
scroll to position [454, 852]
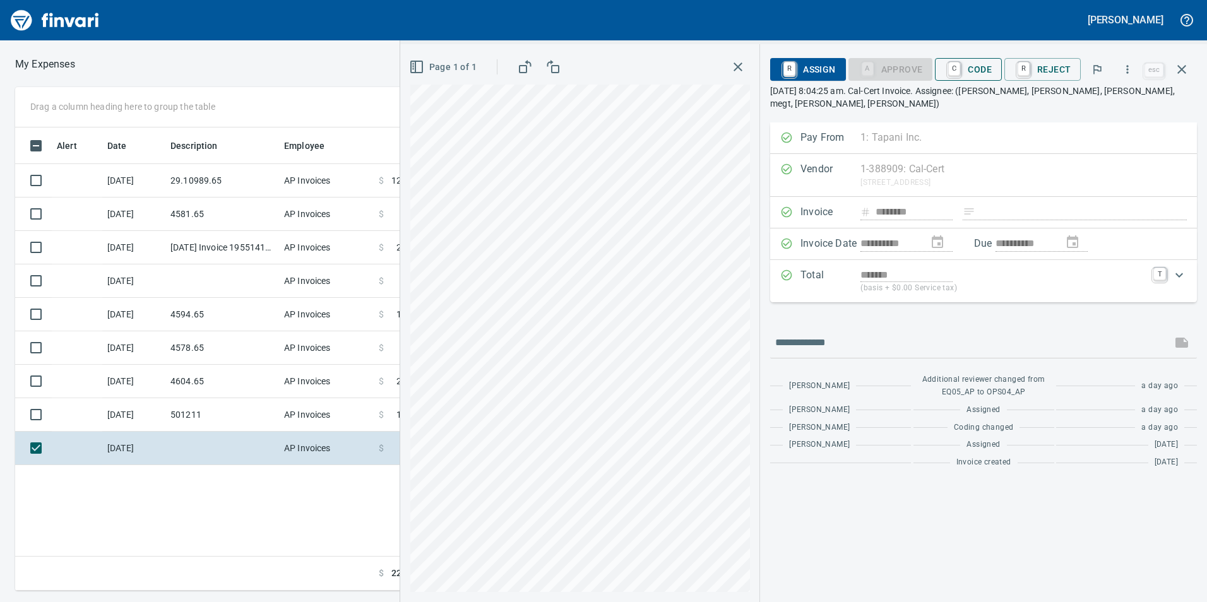
click at [992, 67] on span "C Code" at bounding box center [968, 69] width 47 height 21
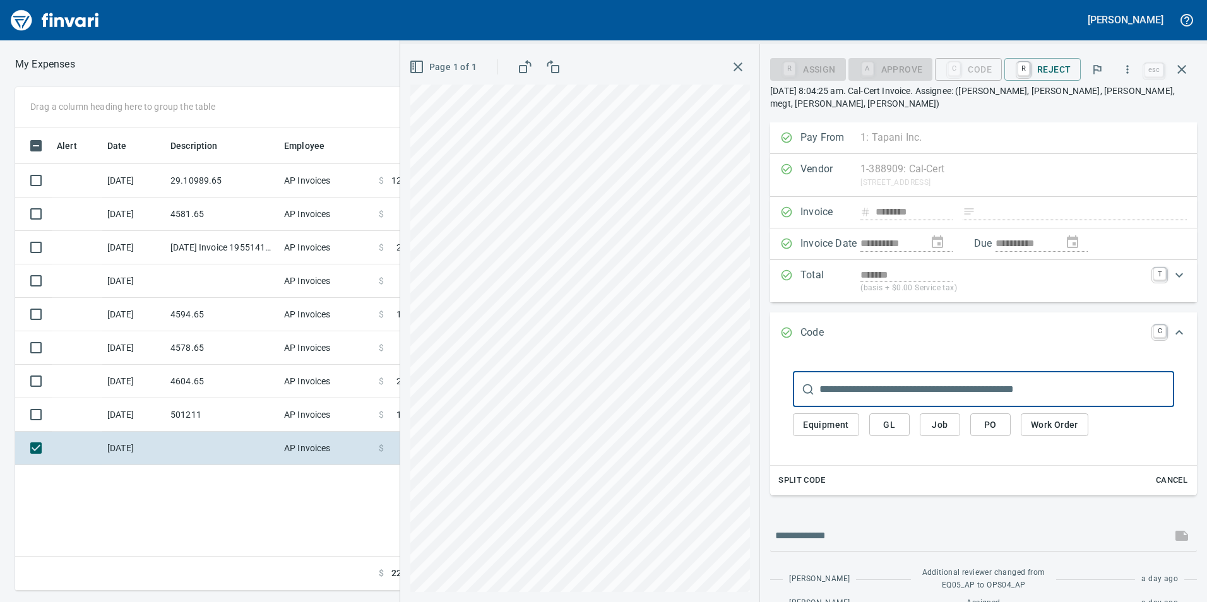
click at [889, 417] on span "GL" at bounding box center [889, 425] width 20 height 16
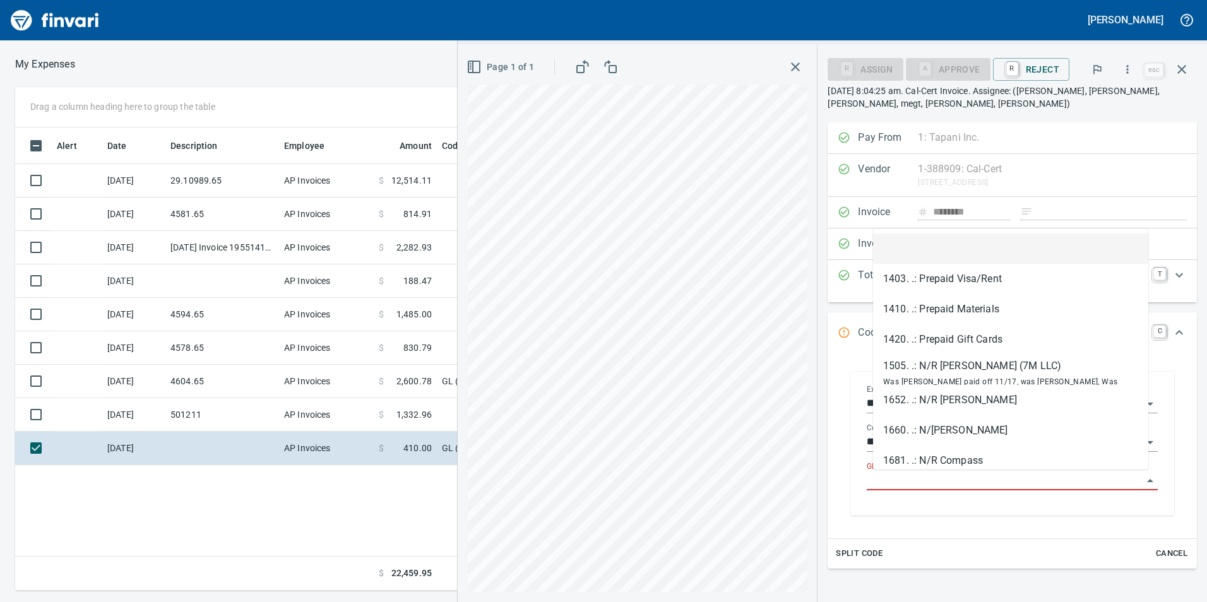
click at [978, 489] on input "GL Account" at bounding box center [1005, 481] width 276 height 18
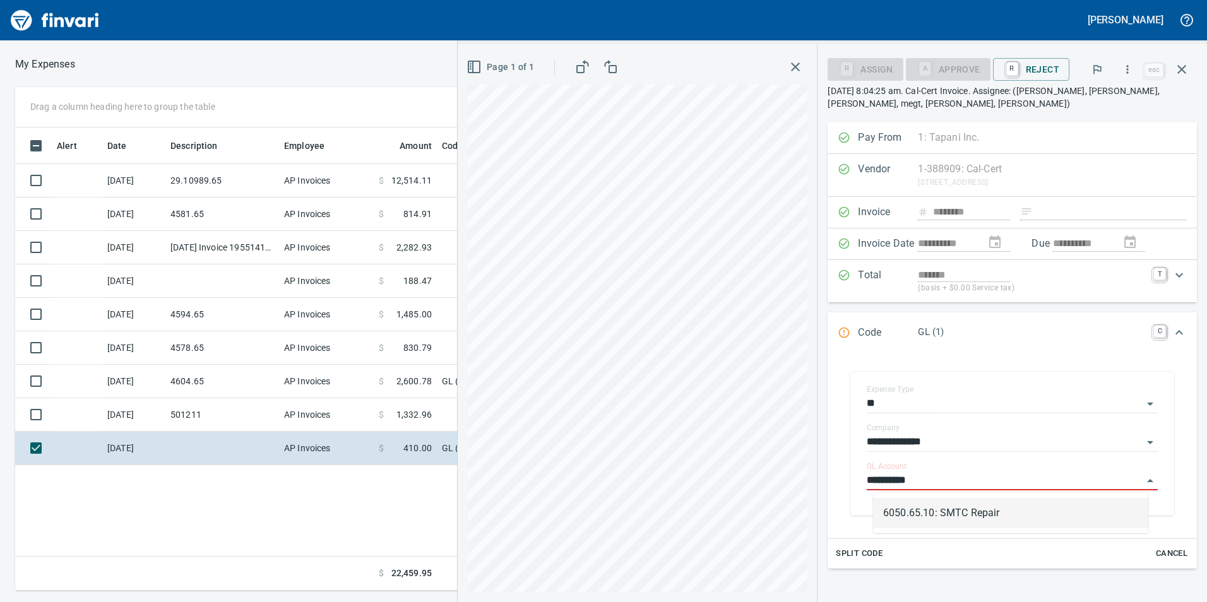
click at [970, 514] on li "6050.65.10: SMTC Repair" at bounding box center [1010, 513] width 275 height 30
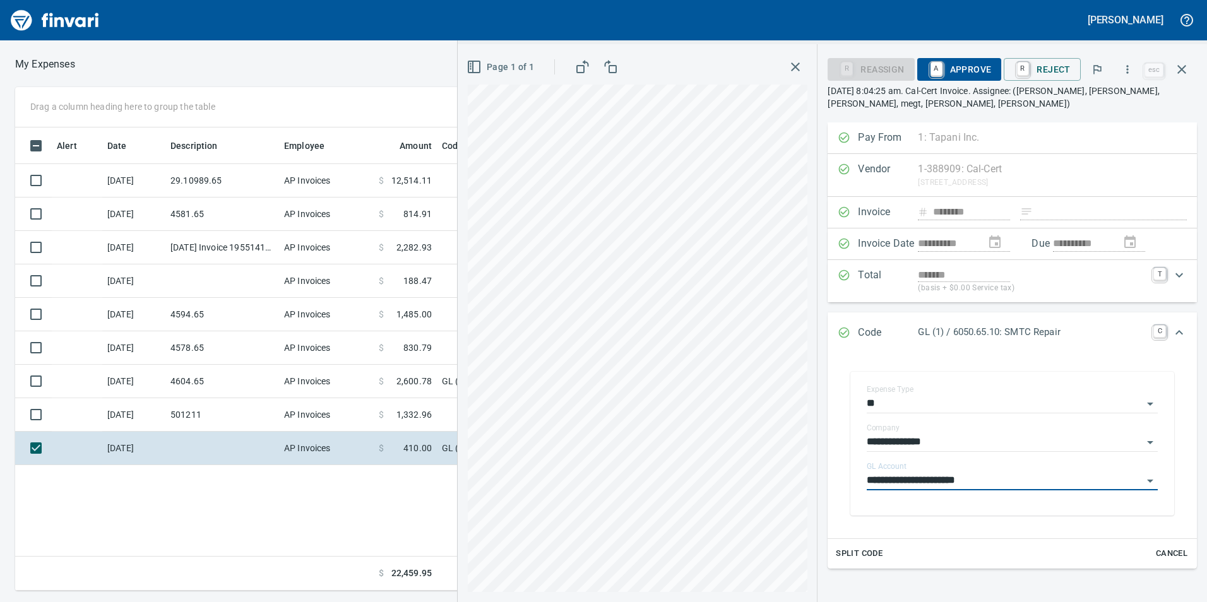
type input "**********"
click at [963, 72] on span "A Approve" at bounding box center [959, 69] width 64 height 21
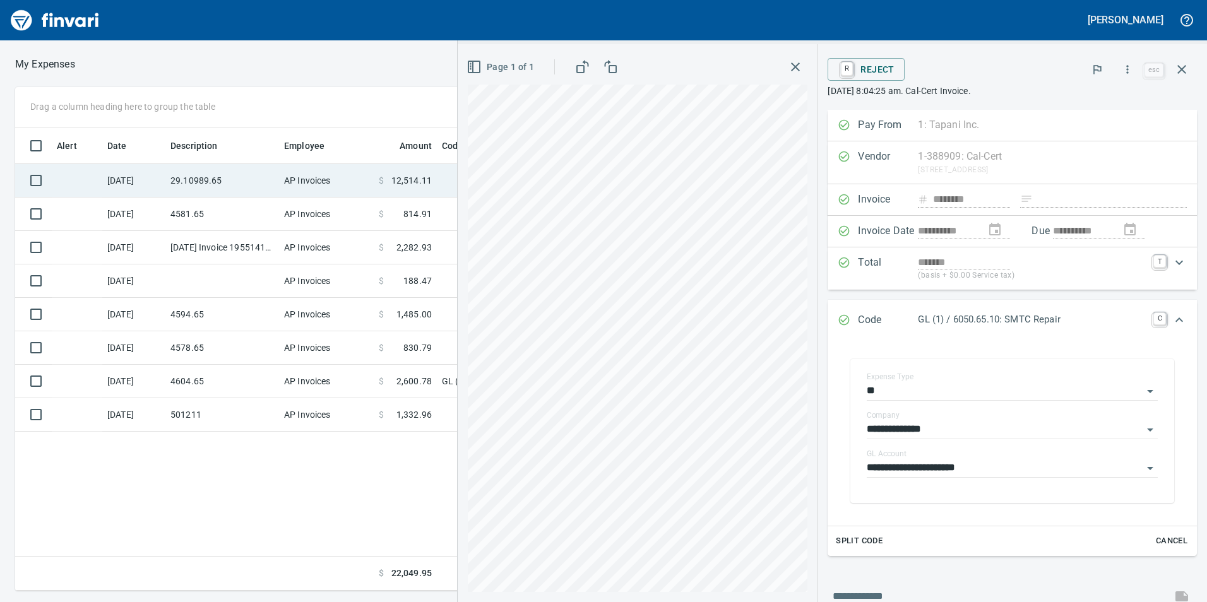
click at [241, 186] on td "29.10989.65" at bounding box center [222, 180] width 114 height 33
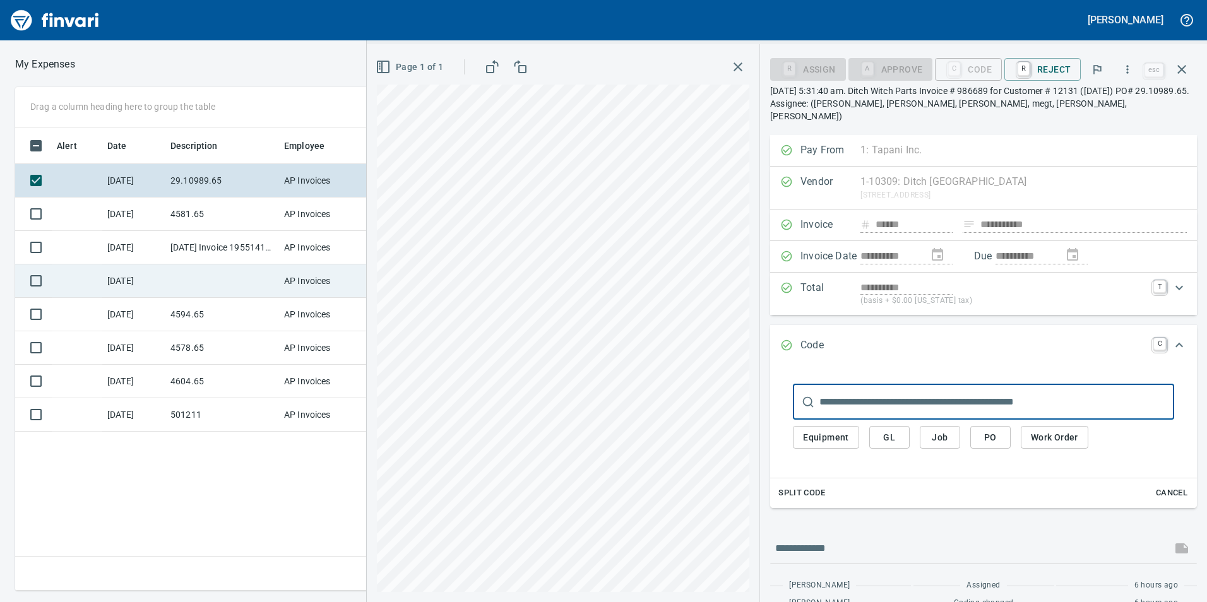
click at [198, 283] on td at bounding box center [222, 281] width 114 height 33
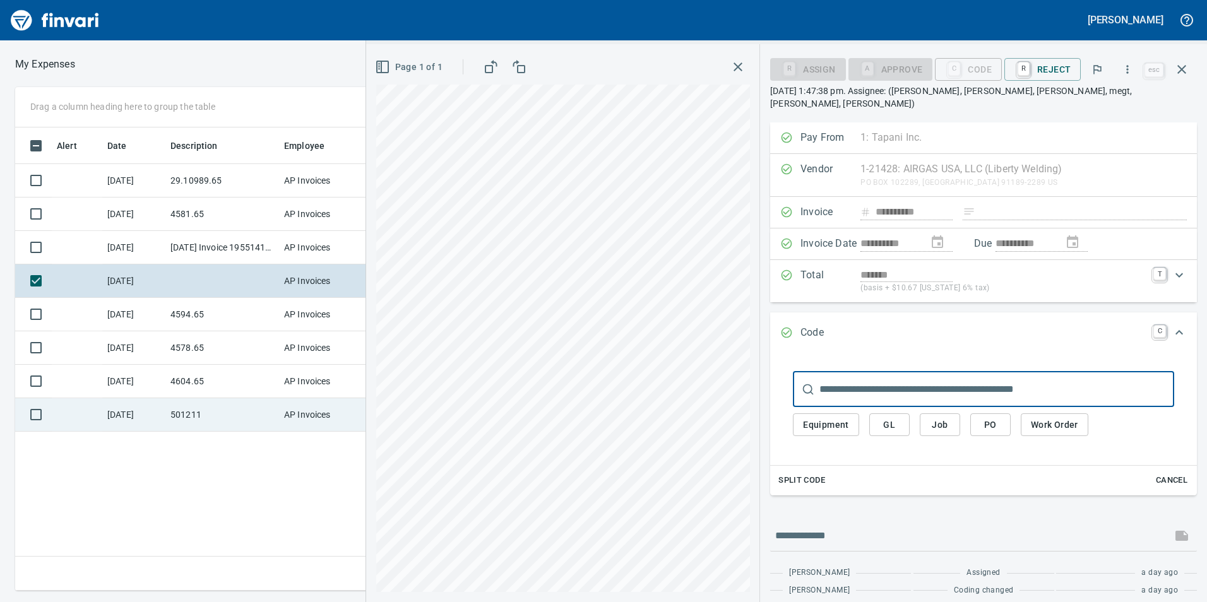
click at [236, 408] on td "501211" at bounding box center [222, 414] width 114 height 33
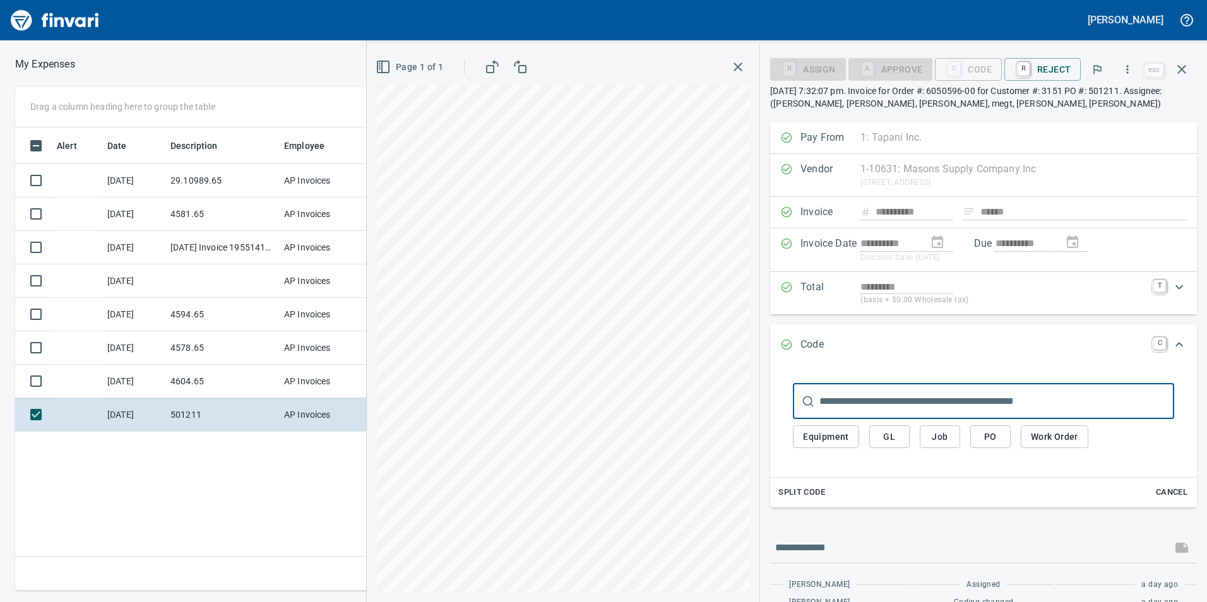
click at [937, 436] on span "Job" at bounding box center [940, 437] width 20 height 16
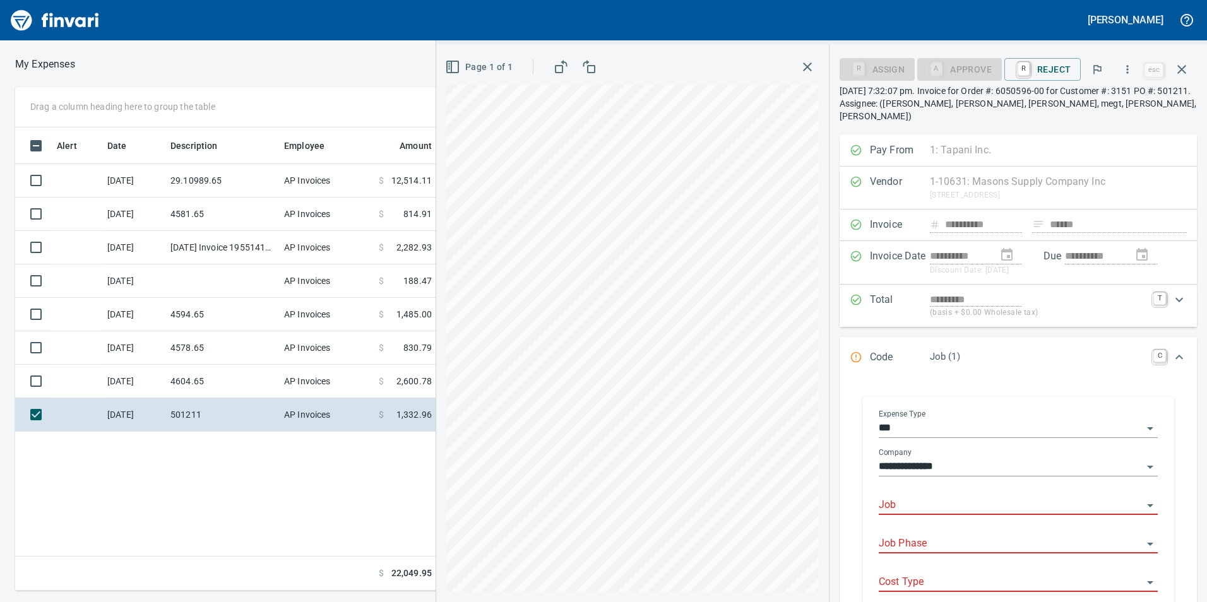
click at [915, 487] on div "Job" at bounding box center [1018, 501] width 279 height 28
type input "******"
click at [1131, 497] on input "******" at bounding box center [1011, 506] width 264 height 18
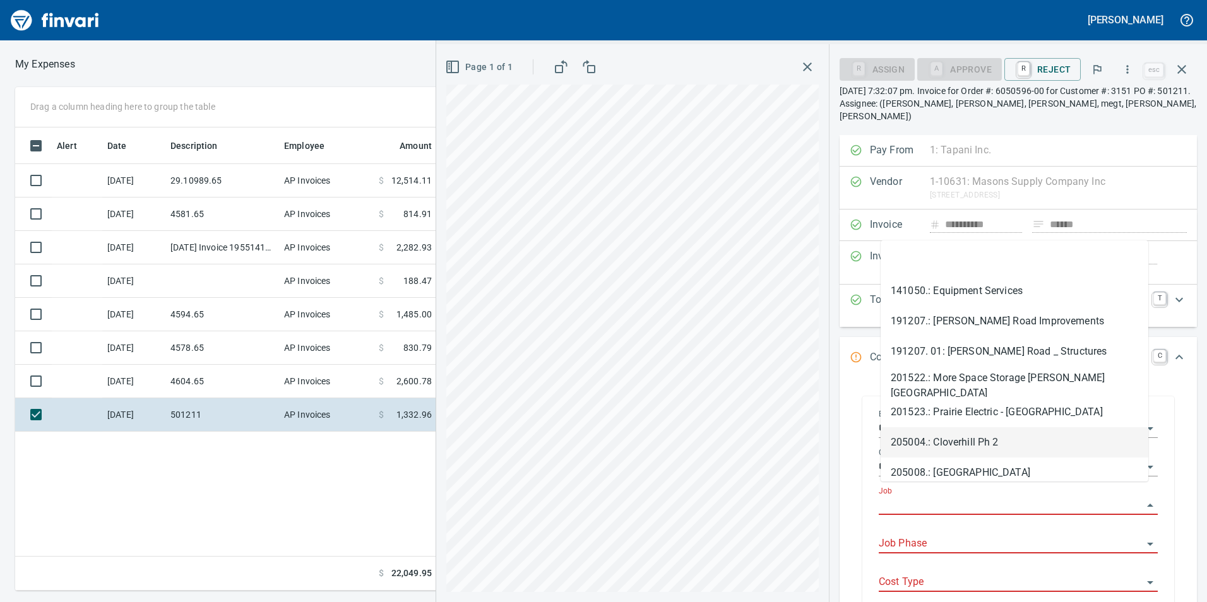
click at [1131, 504] on div "Job" at bounding box center [1018, 506] width 279 height 39
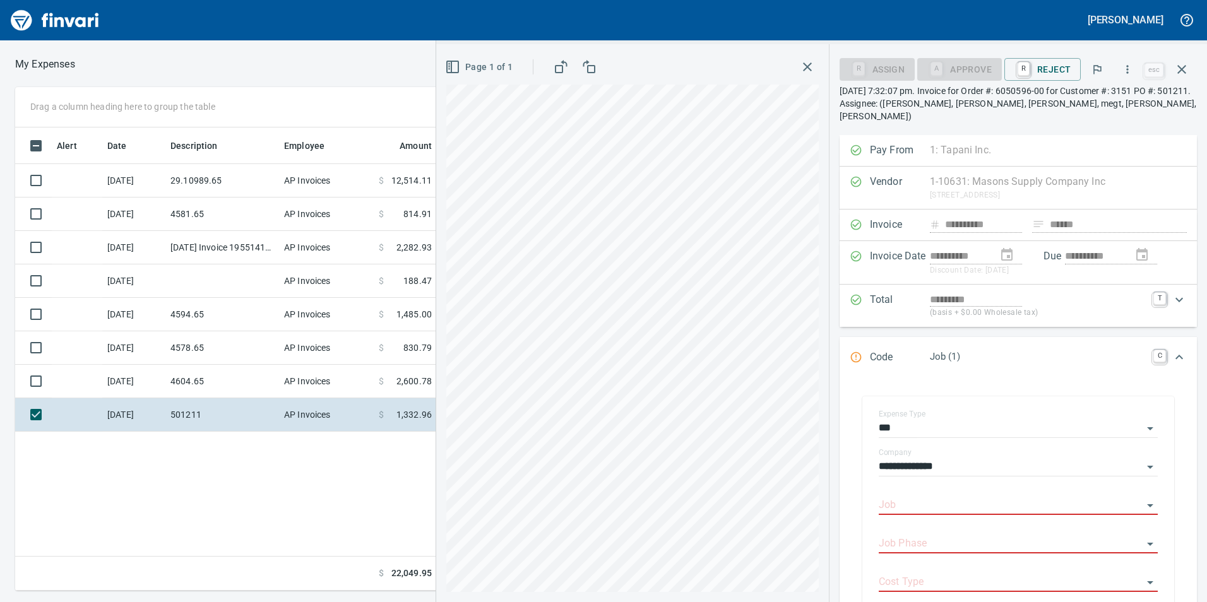
click at [1172, 350] on icon "Expand" at bounding box center [1179, 357] width 15 height 15
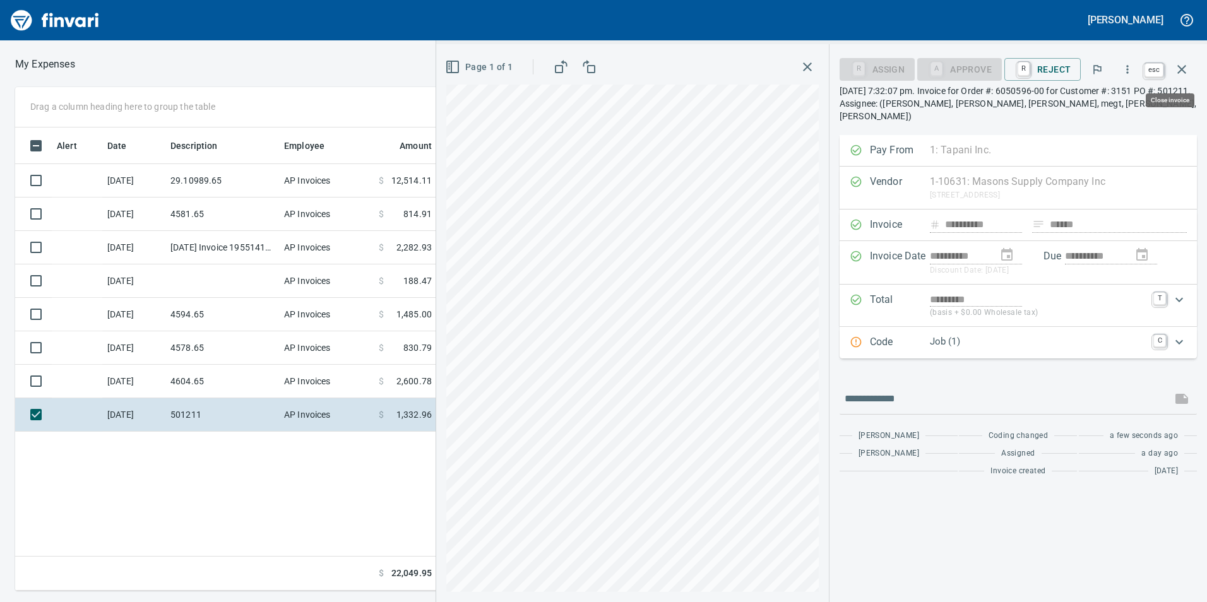
click at [1185, 62] on icon "button" at bounding box center [1181, 69] width 15 height 15
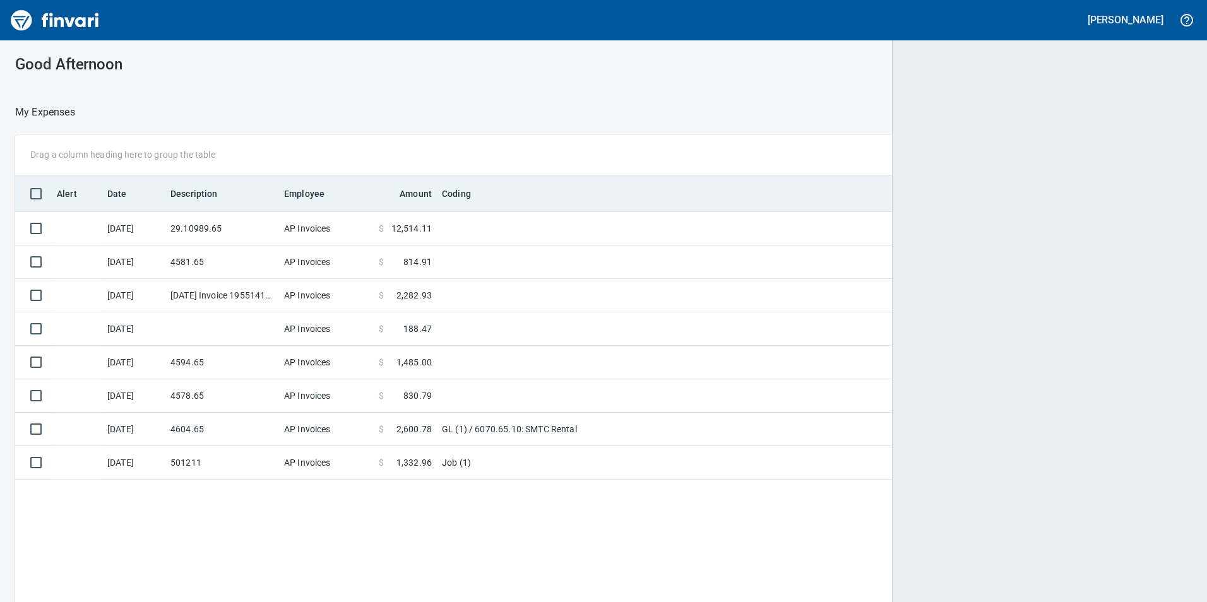
scroll to position [1, 1]
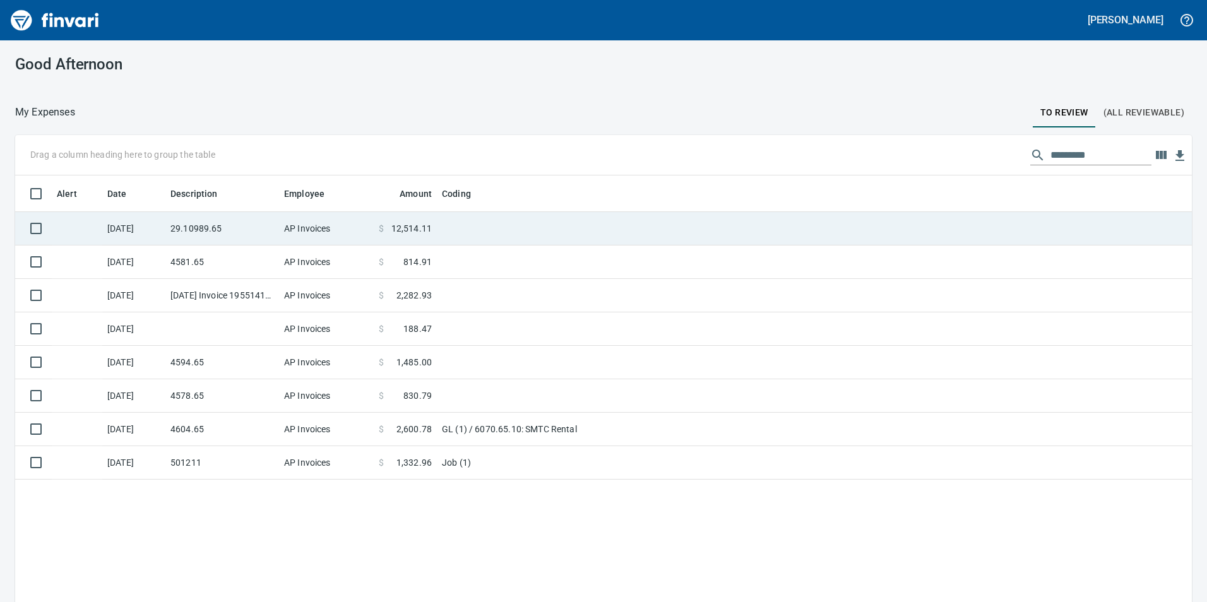
click at [477, 234] on td at bounding box center [595, 228] width 316 height 33
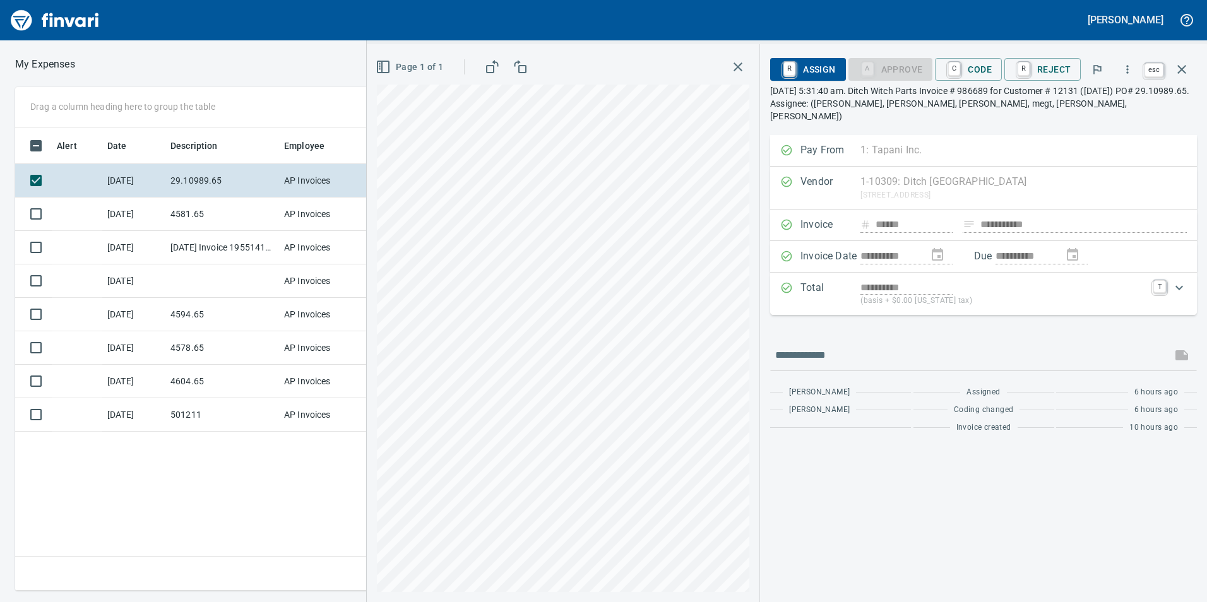
click at [1186, 70] on icon "button" at bounding box center [1181, 69] width 15 height 15
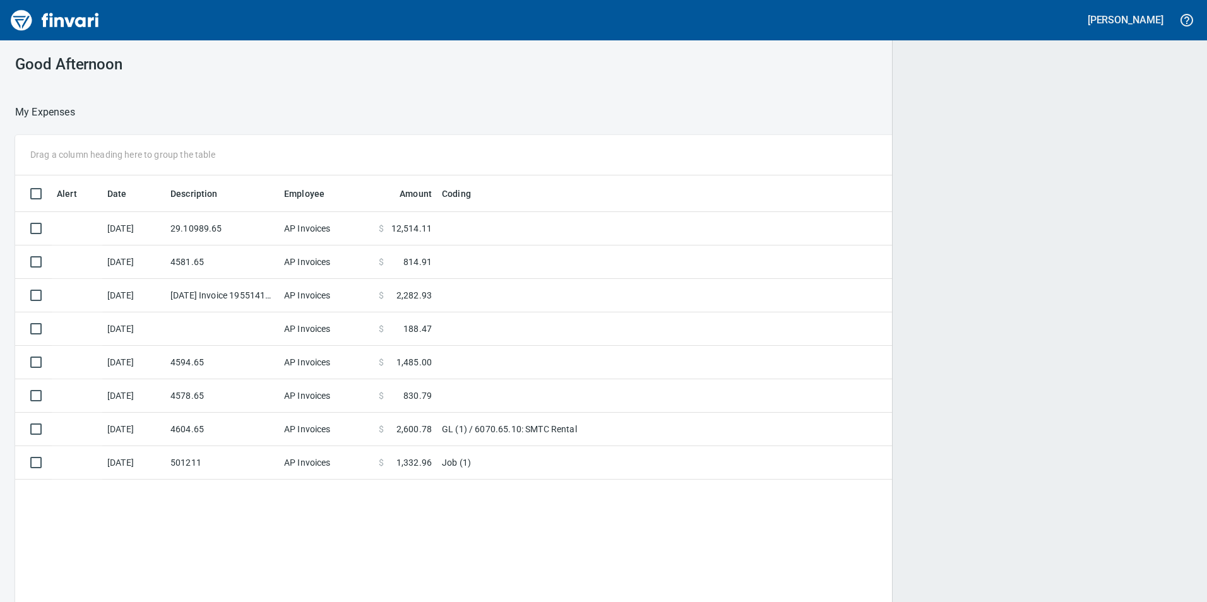
scroll to position [454, 1156]
